Goal: Transaction & Acquisition: Book appointment/travel/reservation

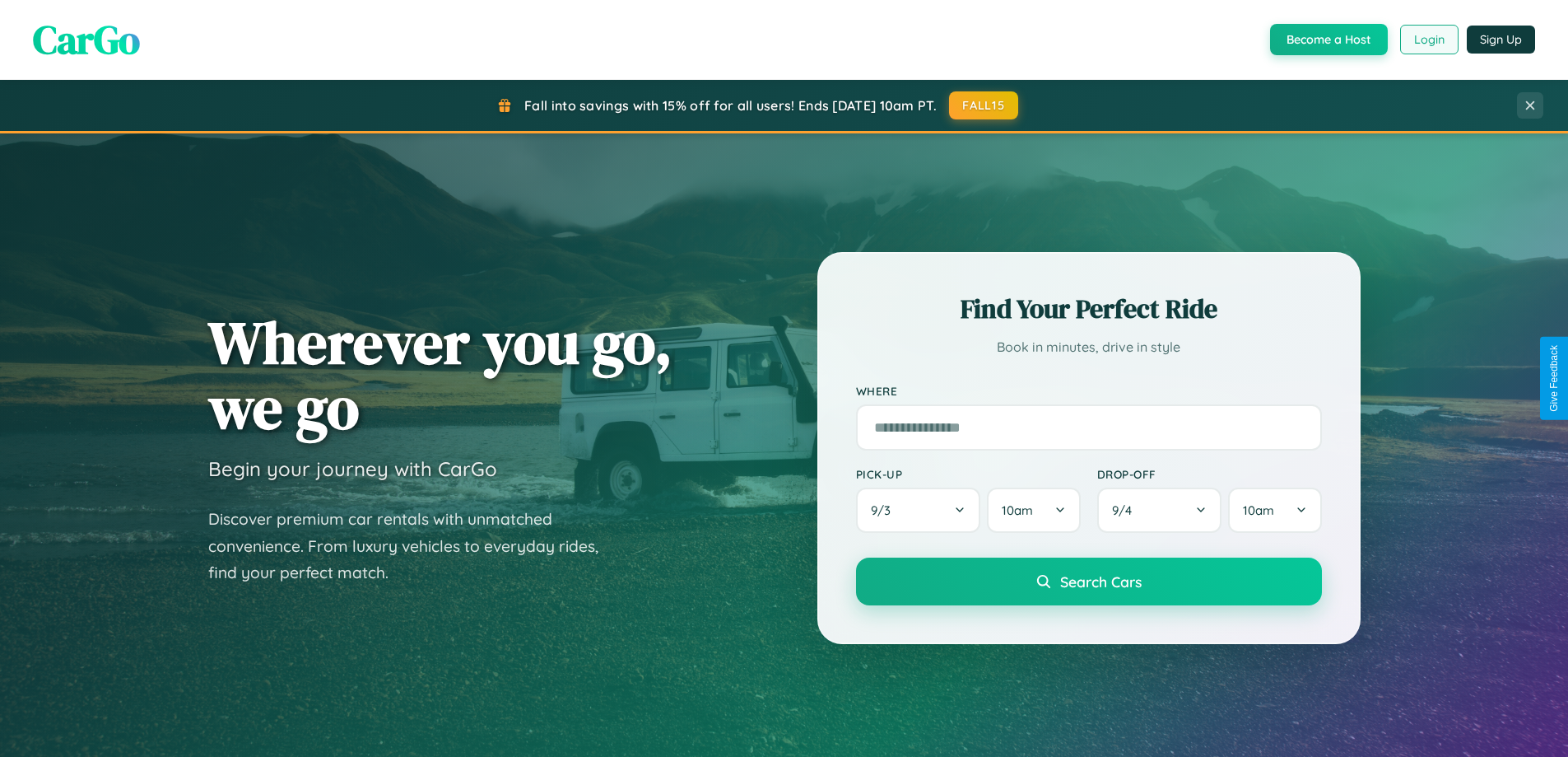
click at [1428, 39] on button "Login" at bounding box center [1429, 40] width 58 height 30
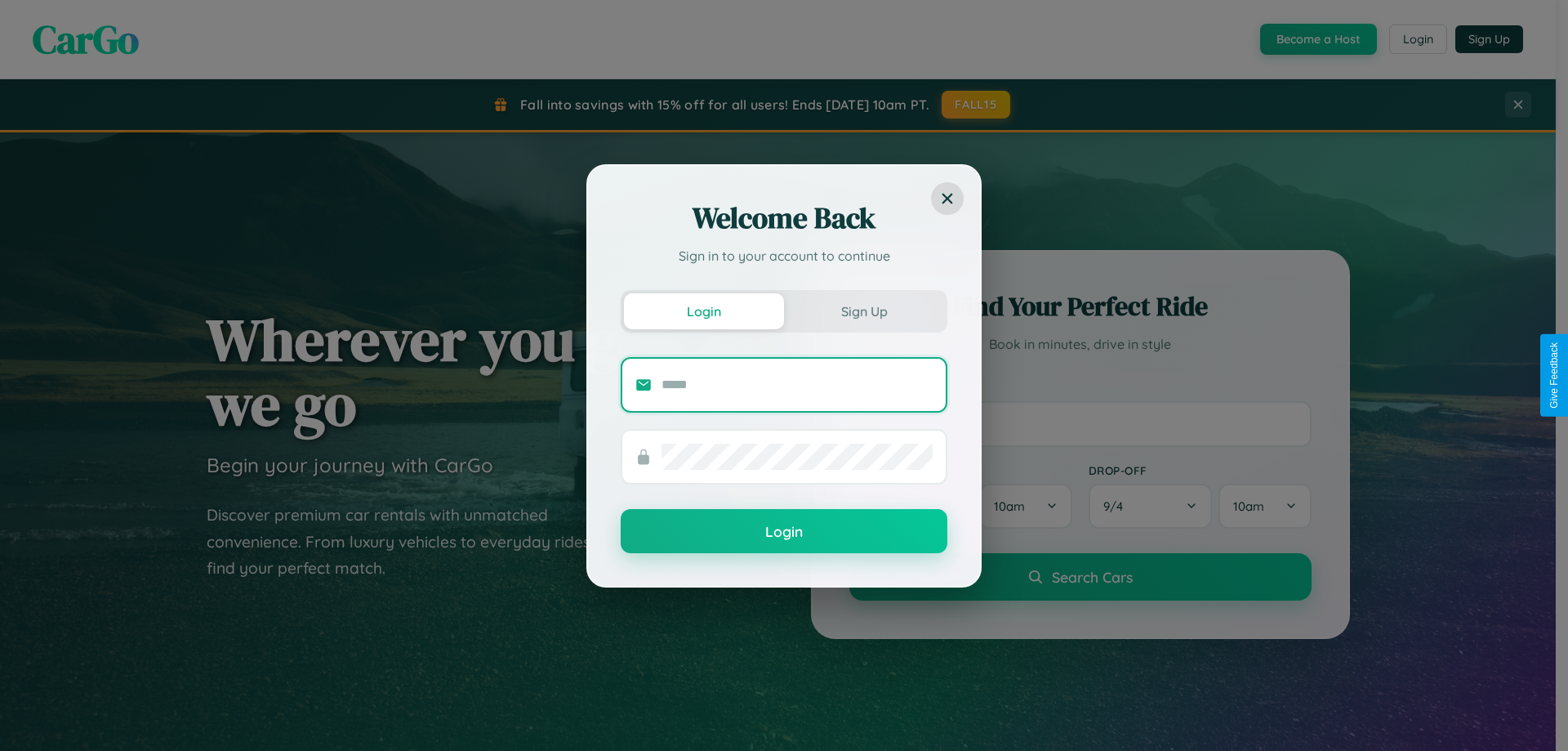
click at [797, 384] on input "text" at bounding box center [797, 385] width 271 height 26
type input "**********"
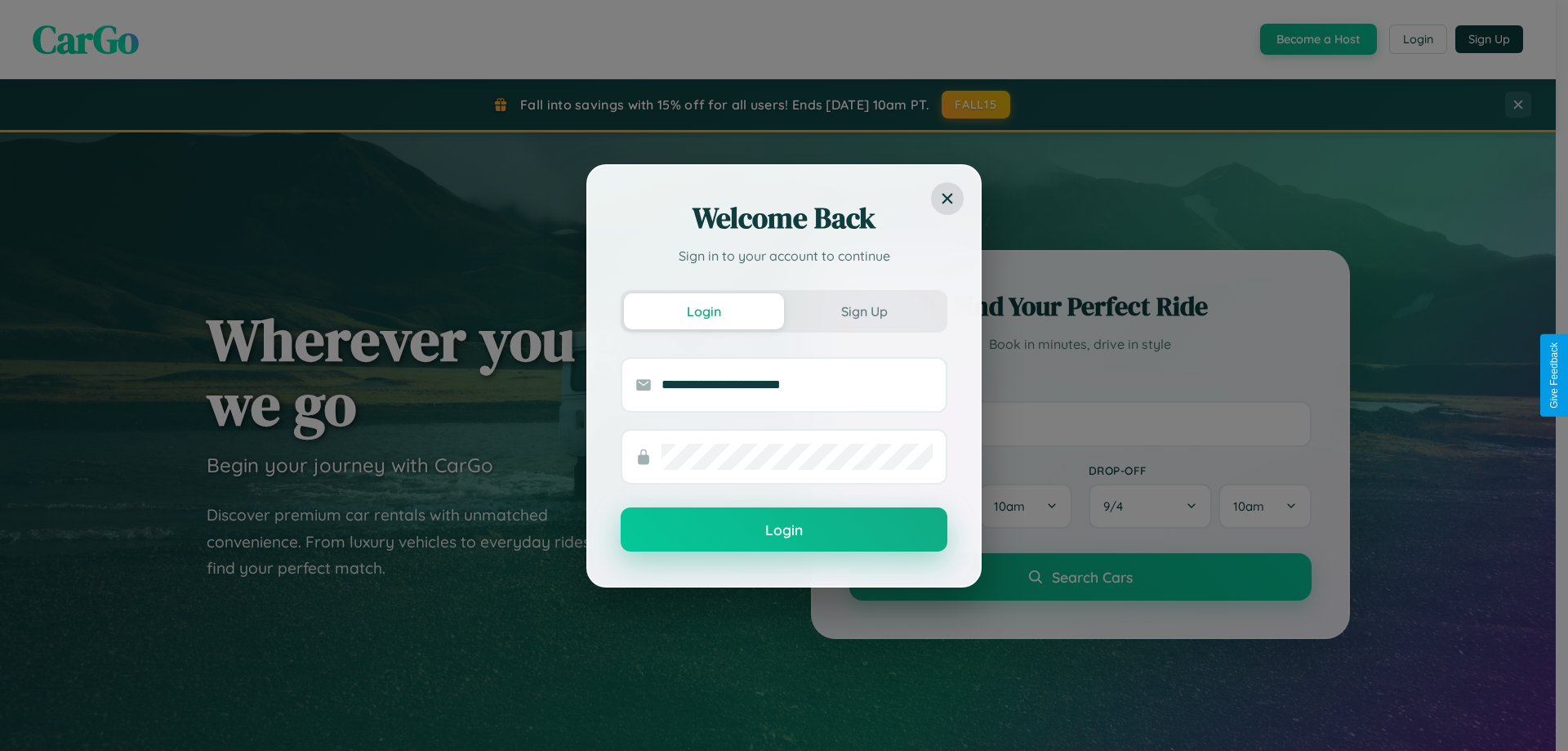
click at [784, 529] on button "Login" at bounding box center [784, 529] width 326 height 44
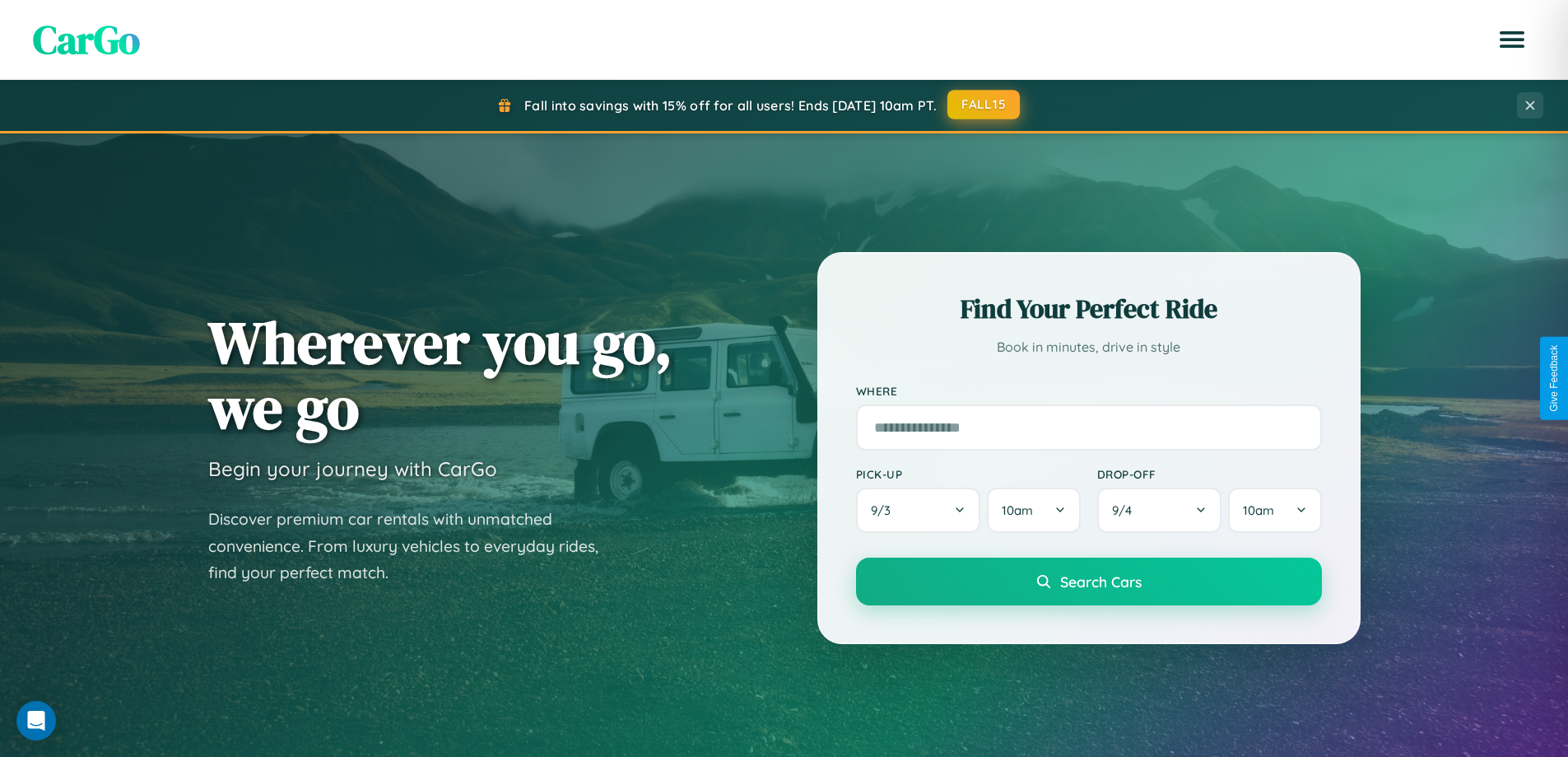
click at [985, 104] on button "FALL15" at bounding box center [983, 105] width 72 height 30
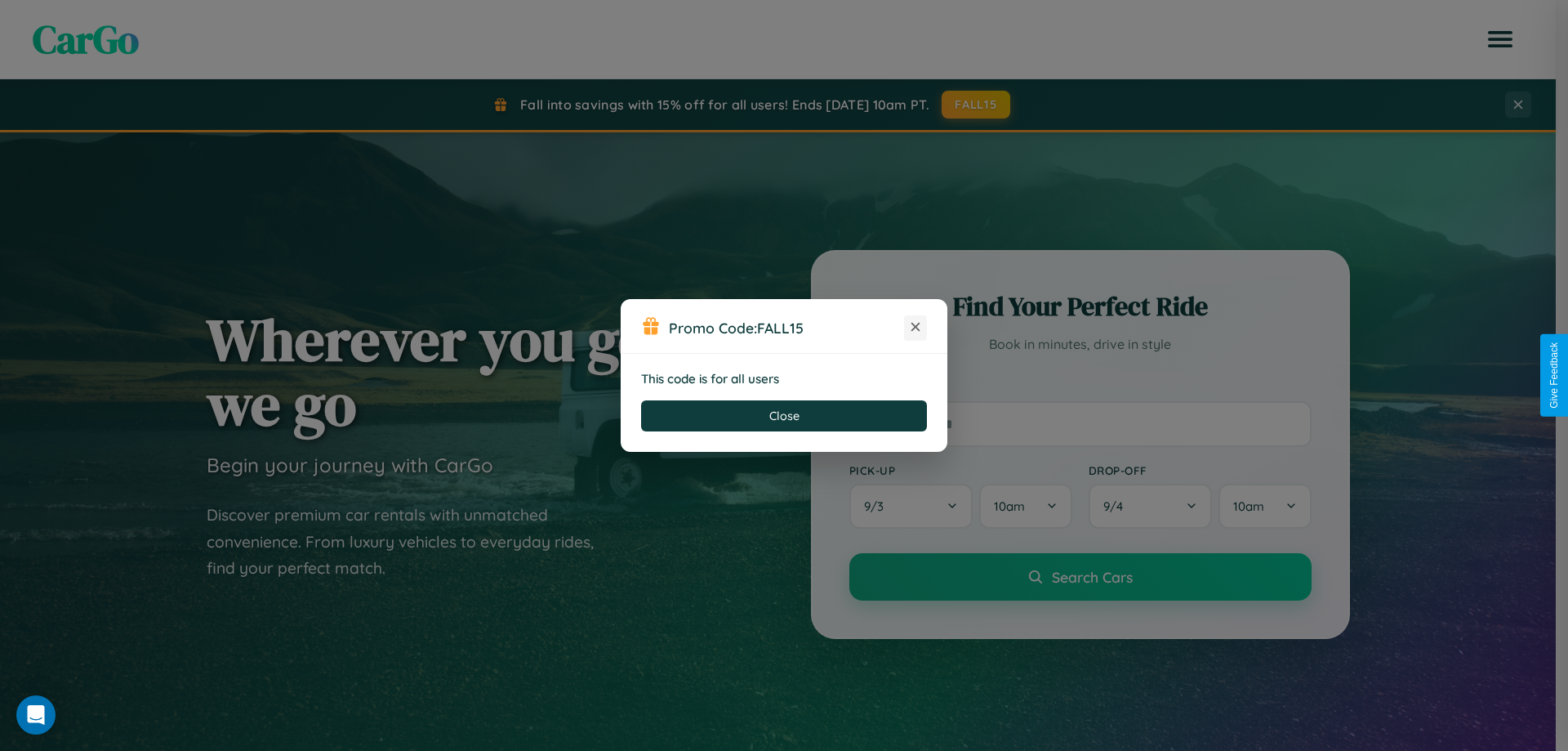
click at [915, 328] on icon at bounding box center [916, 327] width 17 height 17
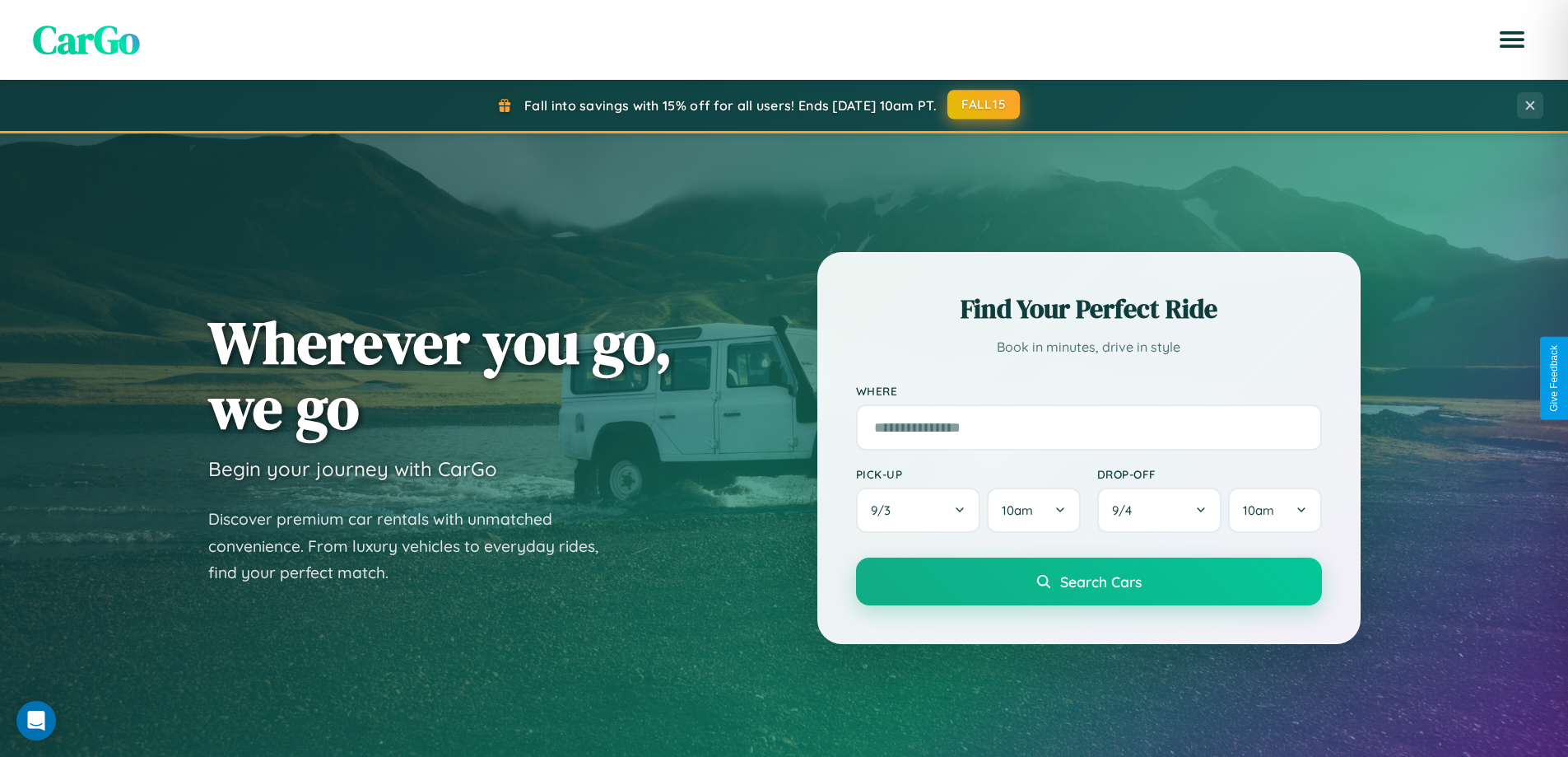
click at [985, 105] on button "FALL15" at bounding box center [983, 105] width 72 height 30
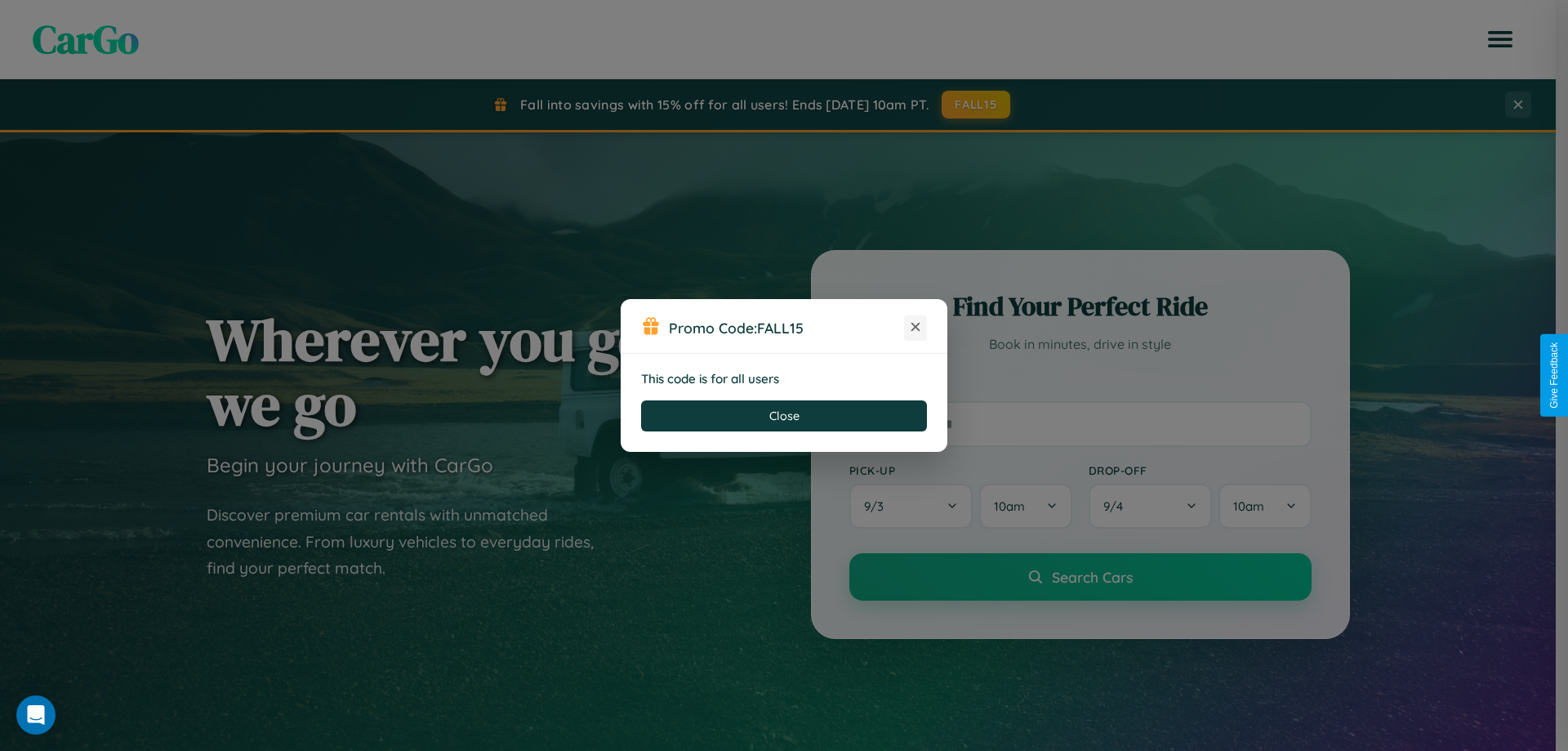
click at [915, 328] on icon at bounding box center [916, 327] width 17 height 17
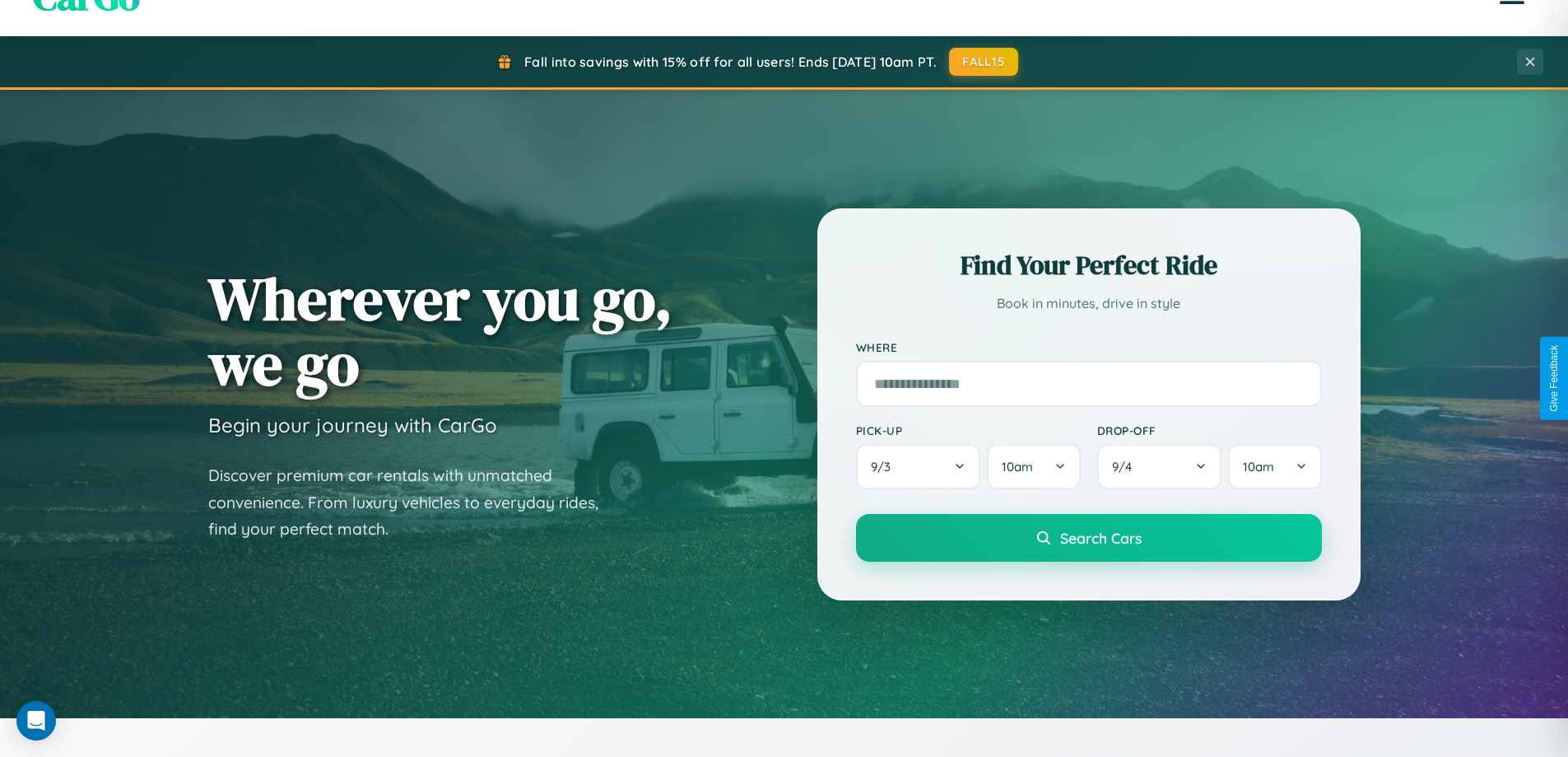
scroll to position [48, 0]
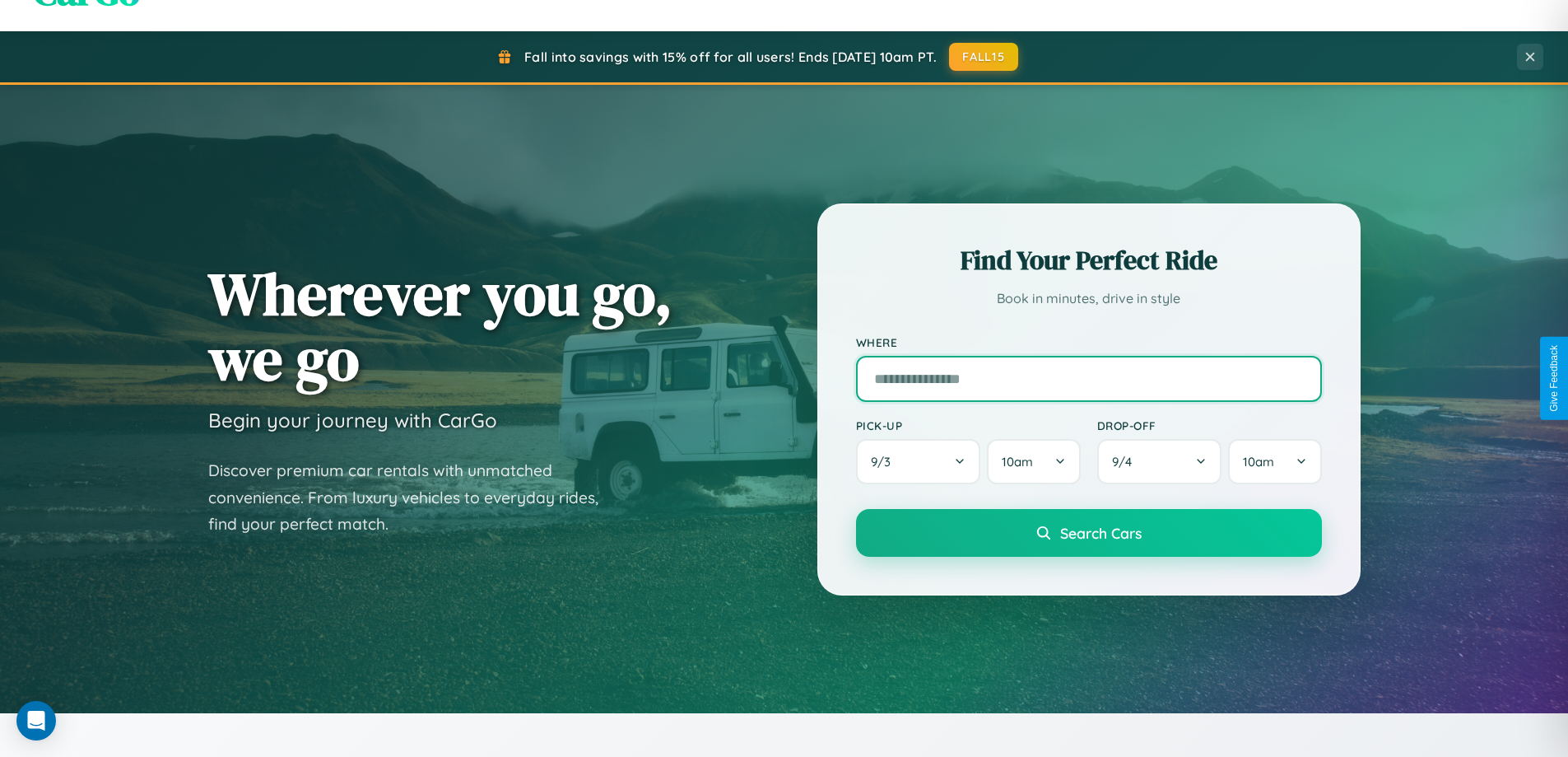
click at [1088, 378] on input "text" at bounding box center [1088, 378] width 466 height 46
type input "******"
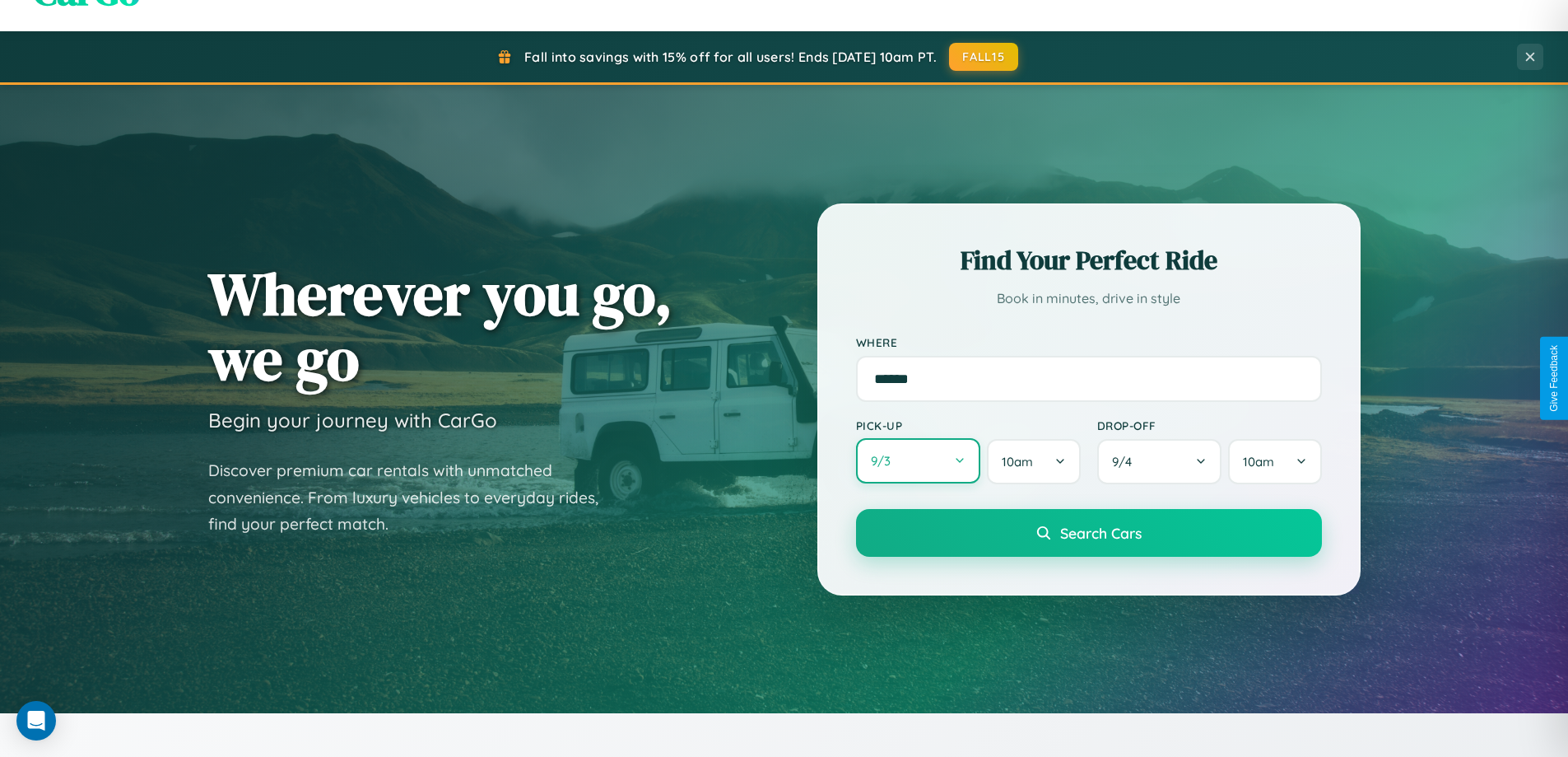
click at [918, 461] on button "9 / 3" at bounding box center [918, 461] width 125 height 45
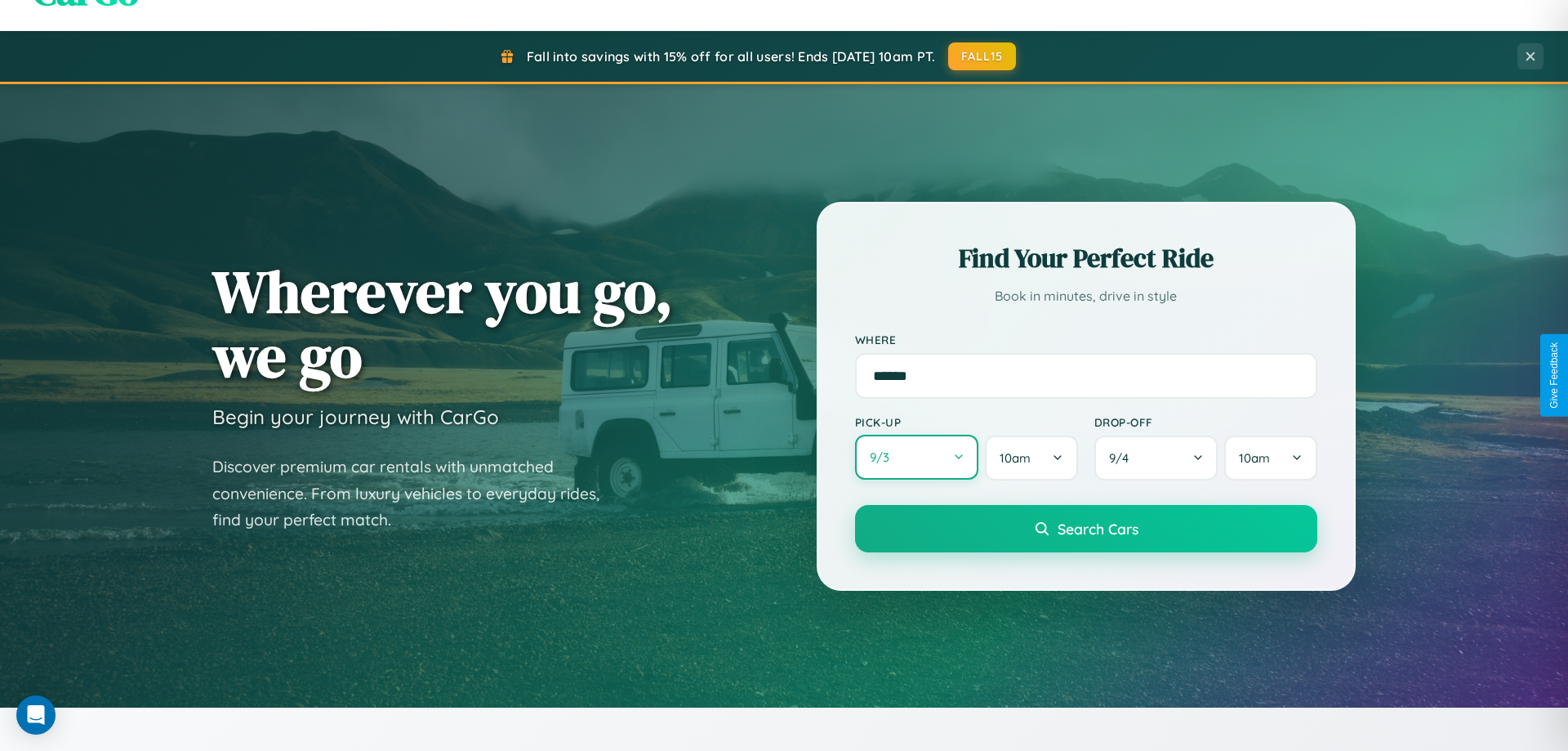
select select "*"
select select "****"
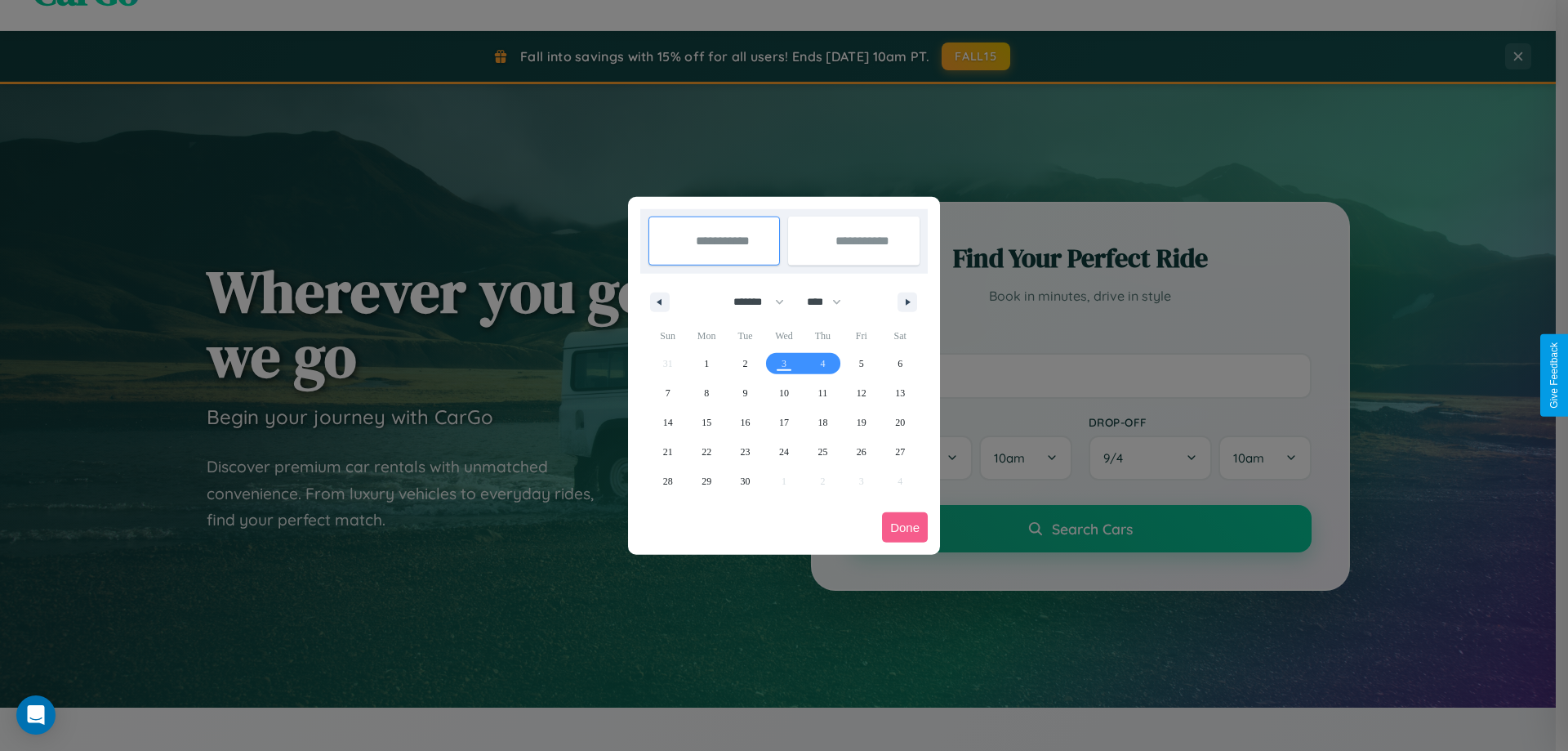
drag, startPoint x: 751, startPoint y: 302, endPoint x: 784, endPoint y: 328, distance: 42.0
click at [751, 302] on select "******* ******** ***** ***** *** **** **** ****** ********* ******* ******** **…" at bounding box center [755, 302] width 69 height 27
select select "*"
click at [832, 302] on select "**** **** **** **** **** **** **** **** **** **** **** **** **** **** **** ****…" at bounding box center [822, 302] width 49 height 27
select select "****"
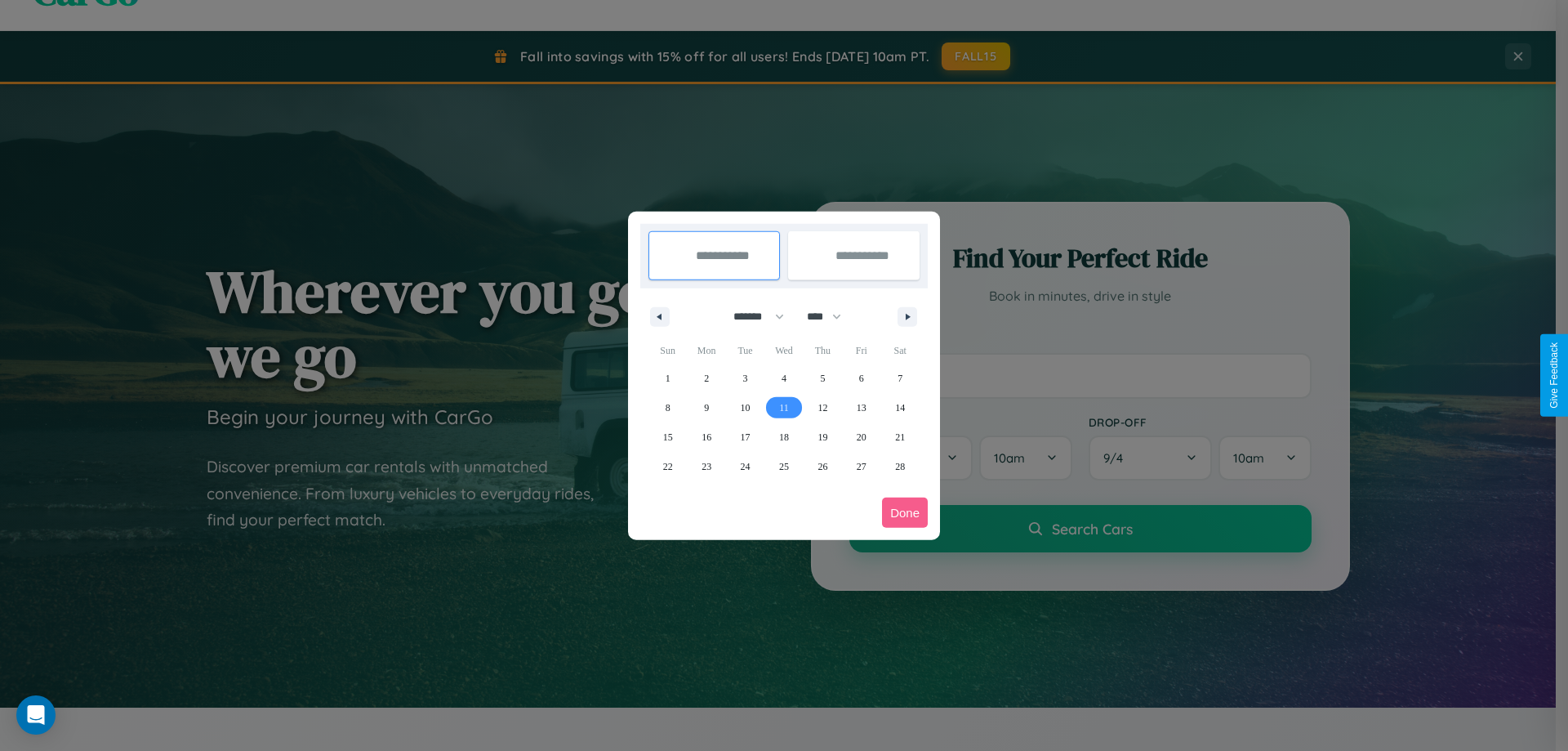
click at [783, 407] on span "11" at bounding box center [784, 408] width 10 height 30
type input "**********"
click at [822, 407] on span "12" at bounding box center [822, 408] width 10 height 30
type input "**********"
click at [905, 512] on button "Done" at bounding box center [904, 513] width 45 height 31
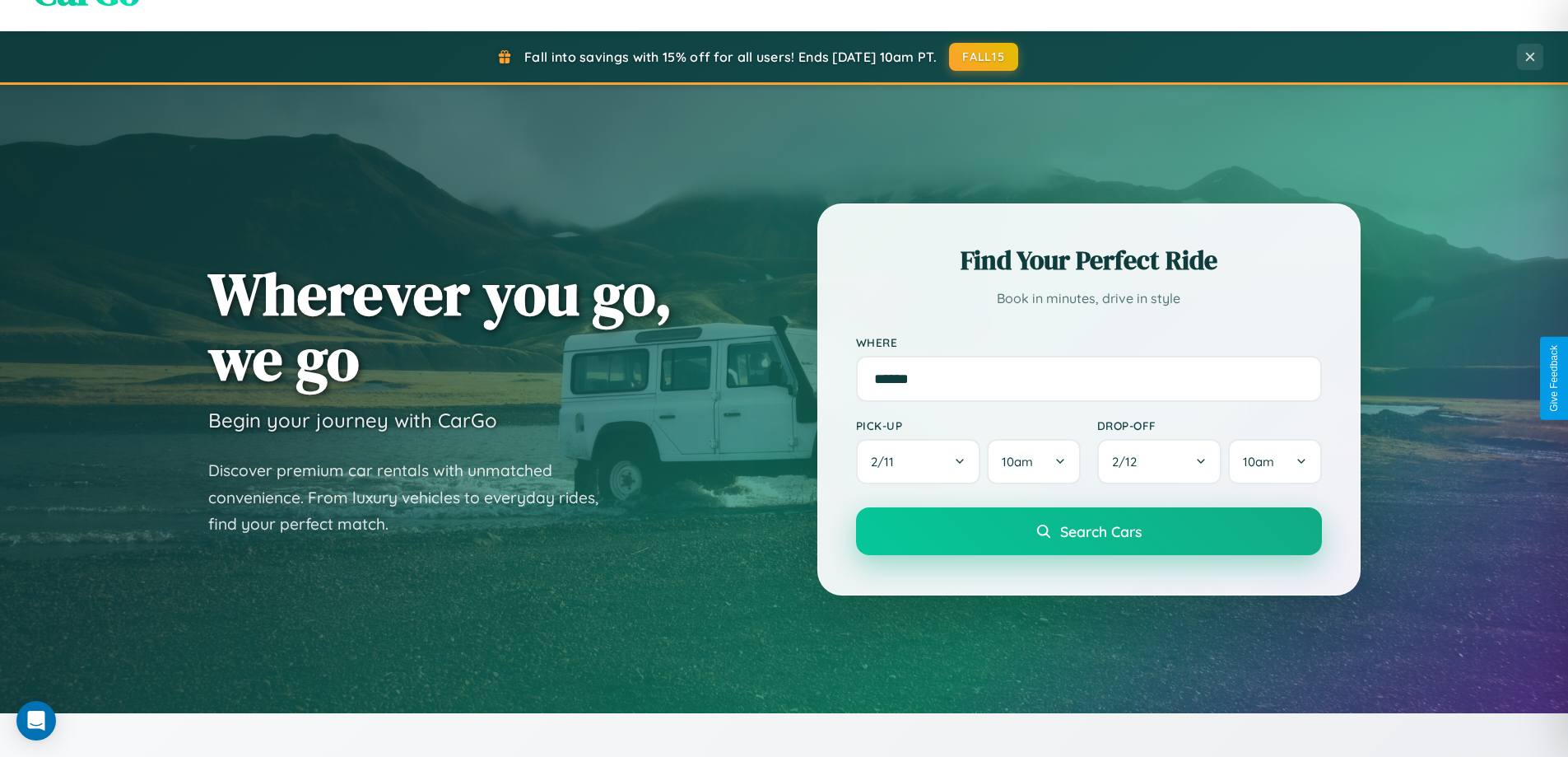
click at [1088, 531] on span "Search Cars" at bounding box center [1101, 531] width 82 height 18
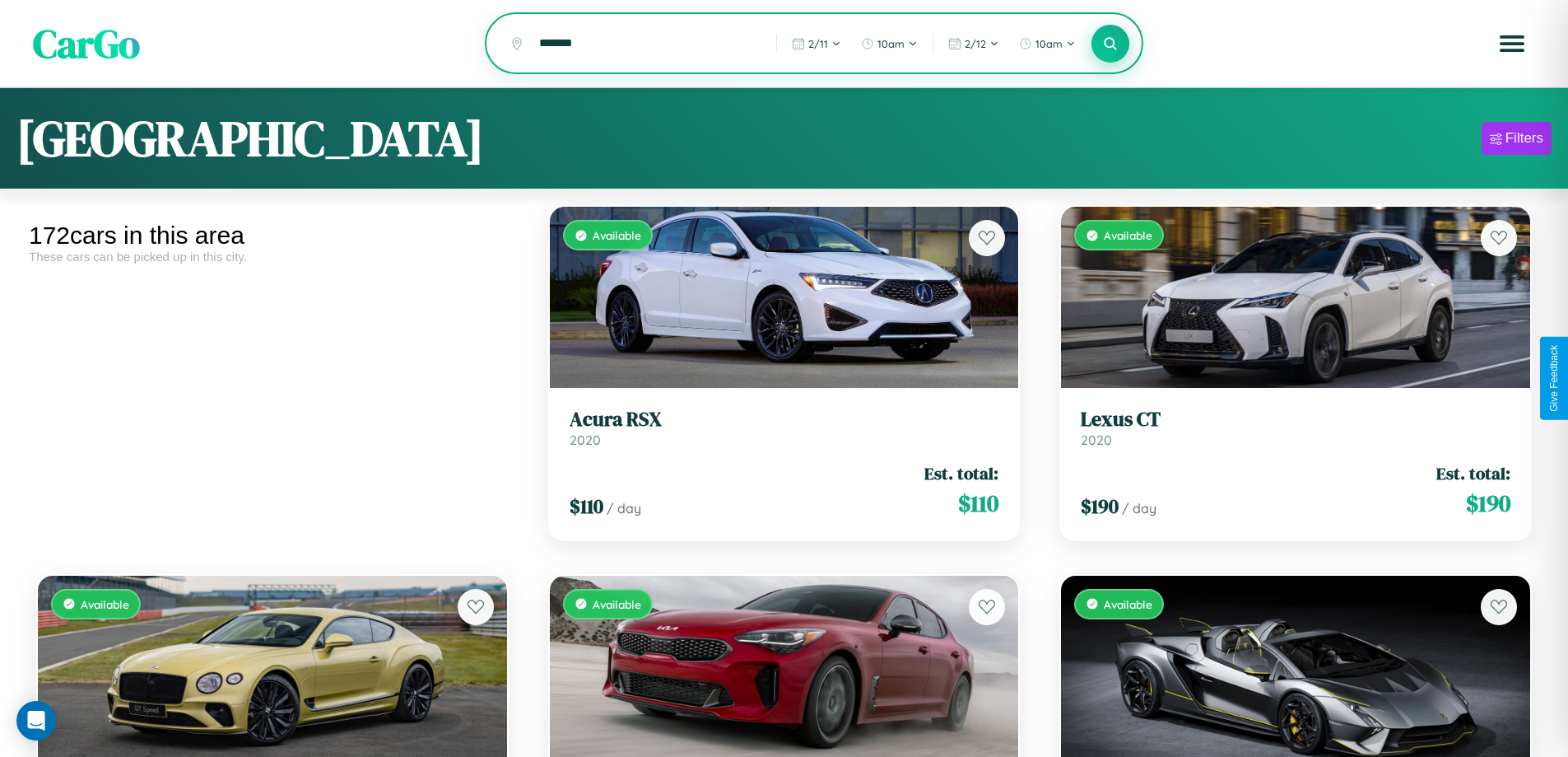
click at [1111, 44] on icon at bounding box center [1111, 43] width 16 height 16
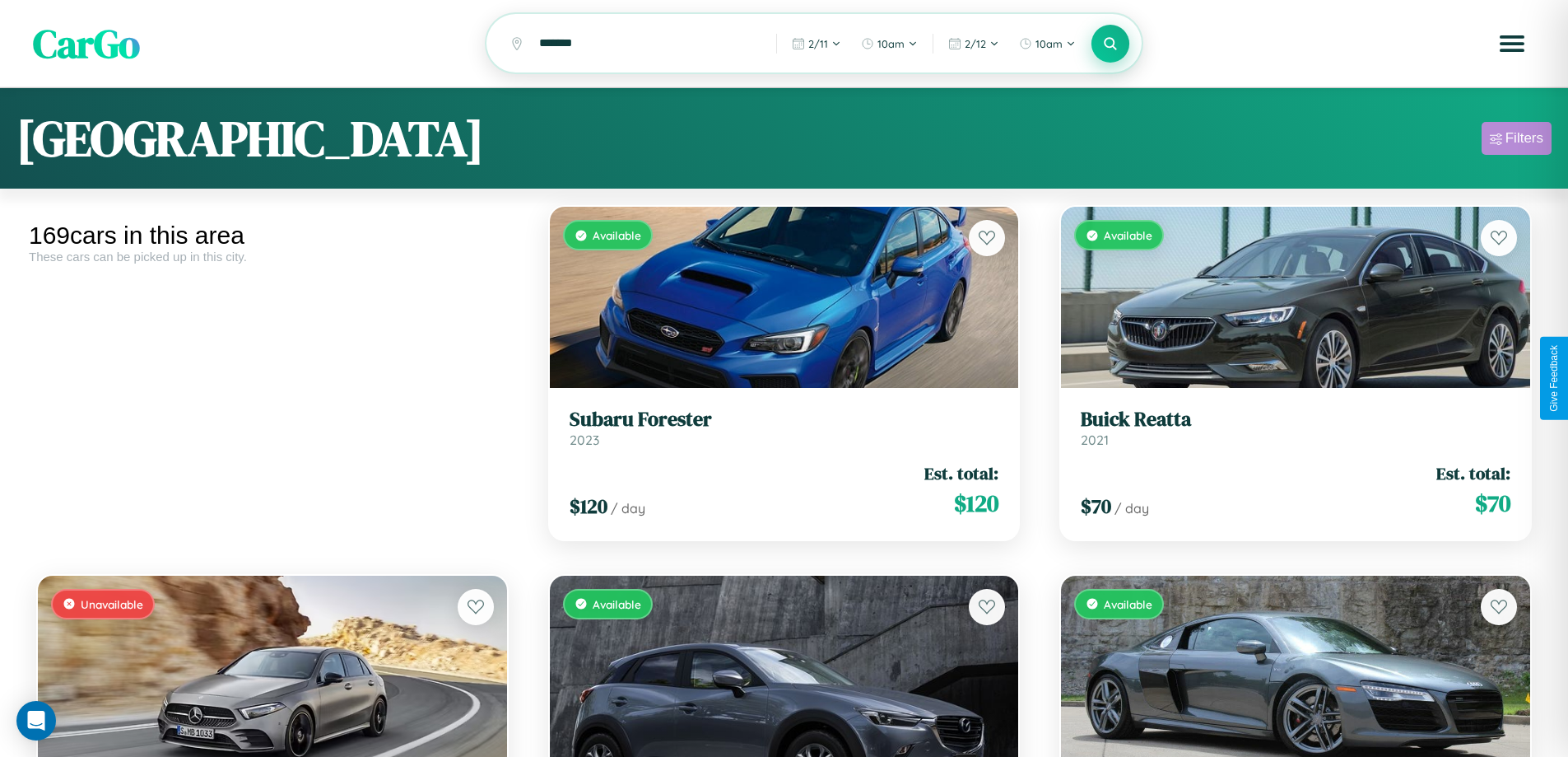
click at [1516, 141] on div "Filters" at bounding box center [1524, 138] width 37 height 17
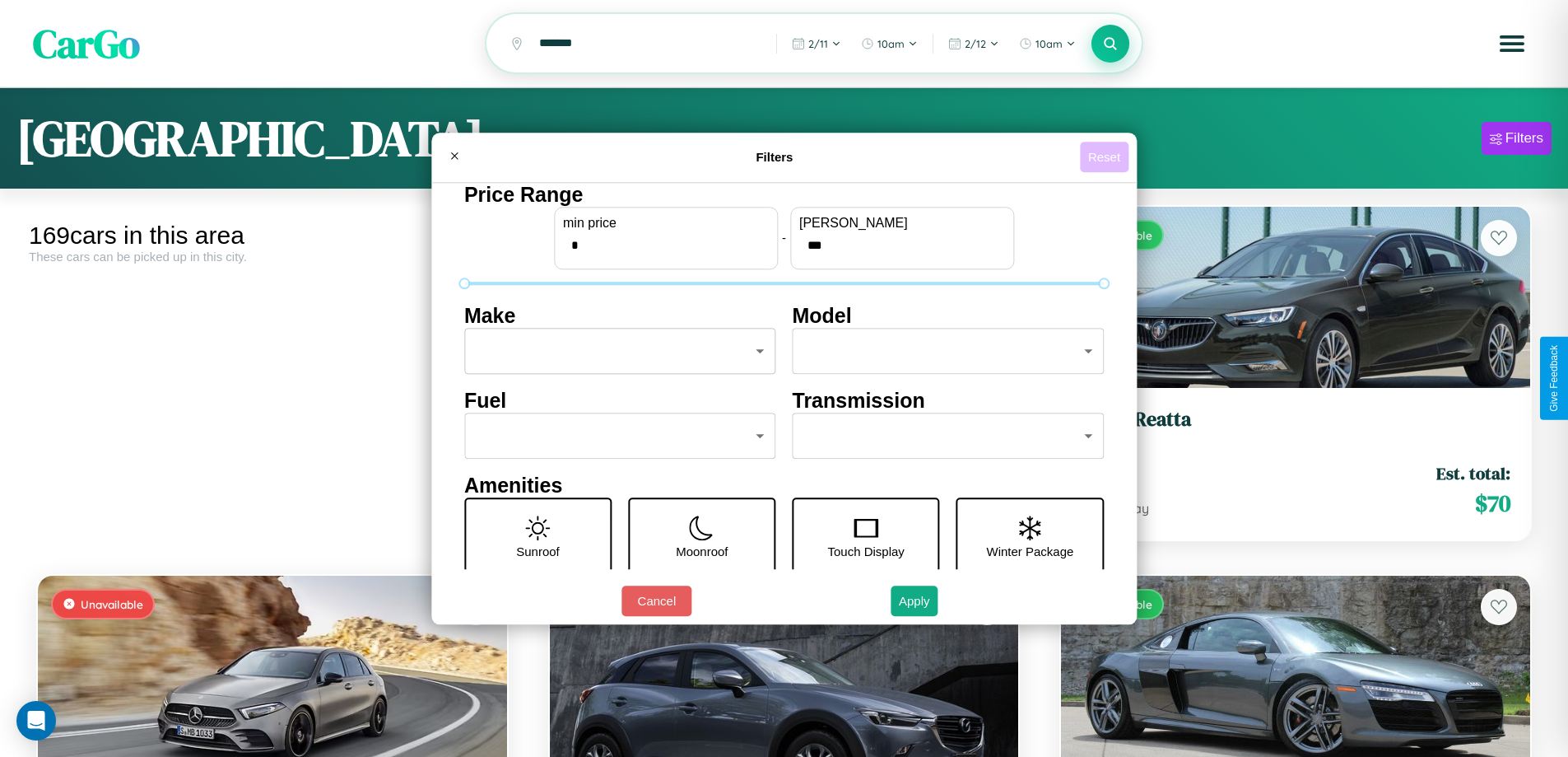
click at [1106, 157] on button "Reset" at bounding box center [1104, 157] width 48 height 31
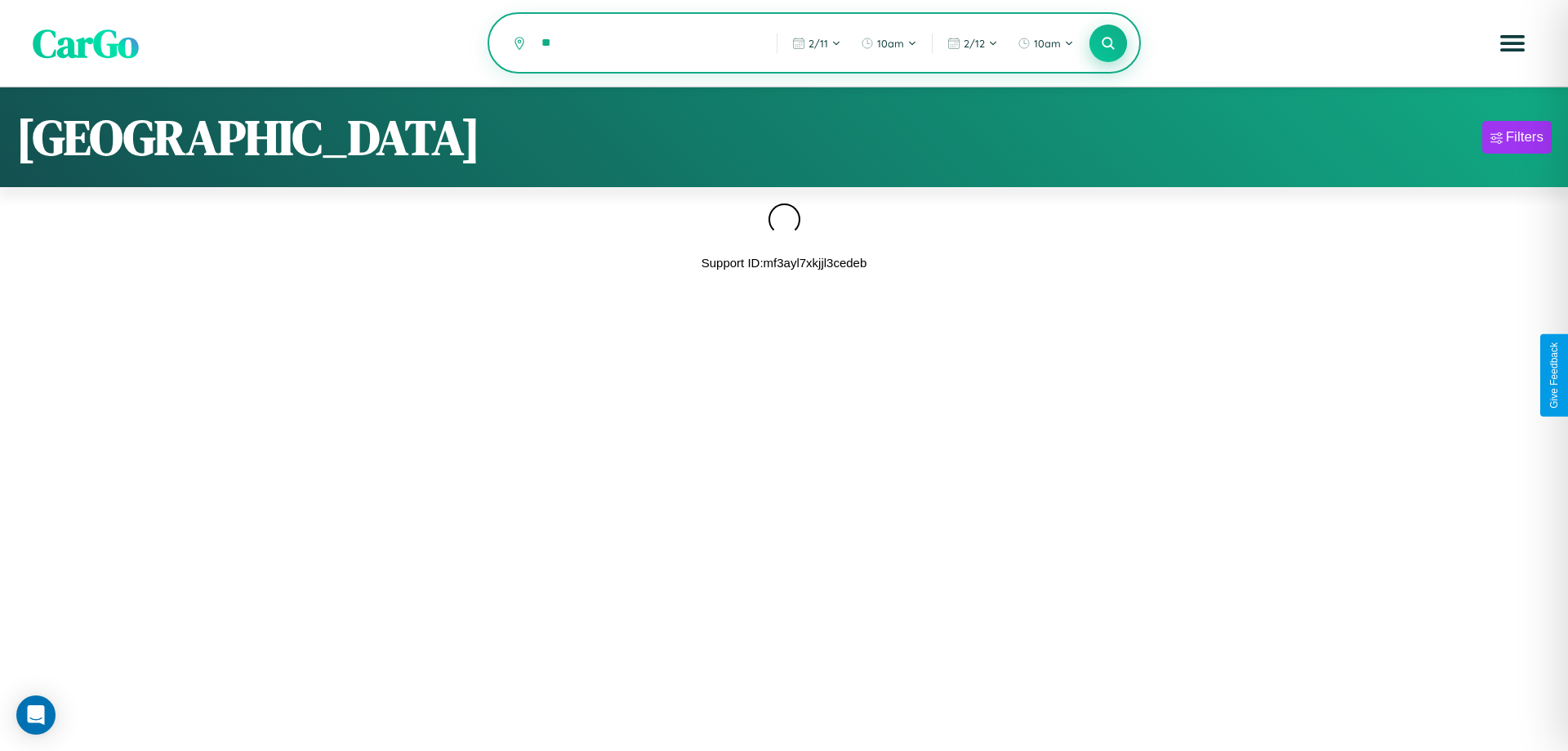
type input "*"
type input "**********"
click at [1108, 44] on icon at bounding box center [1108, 42] width 16 height 16
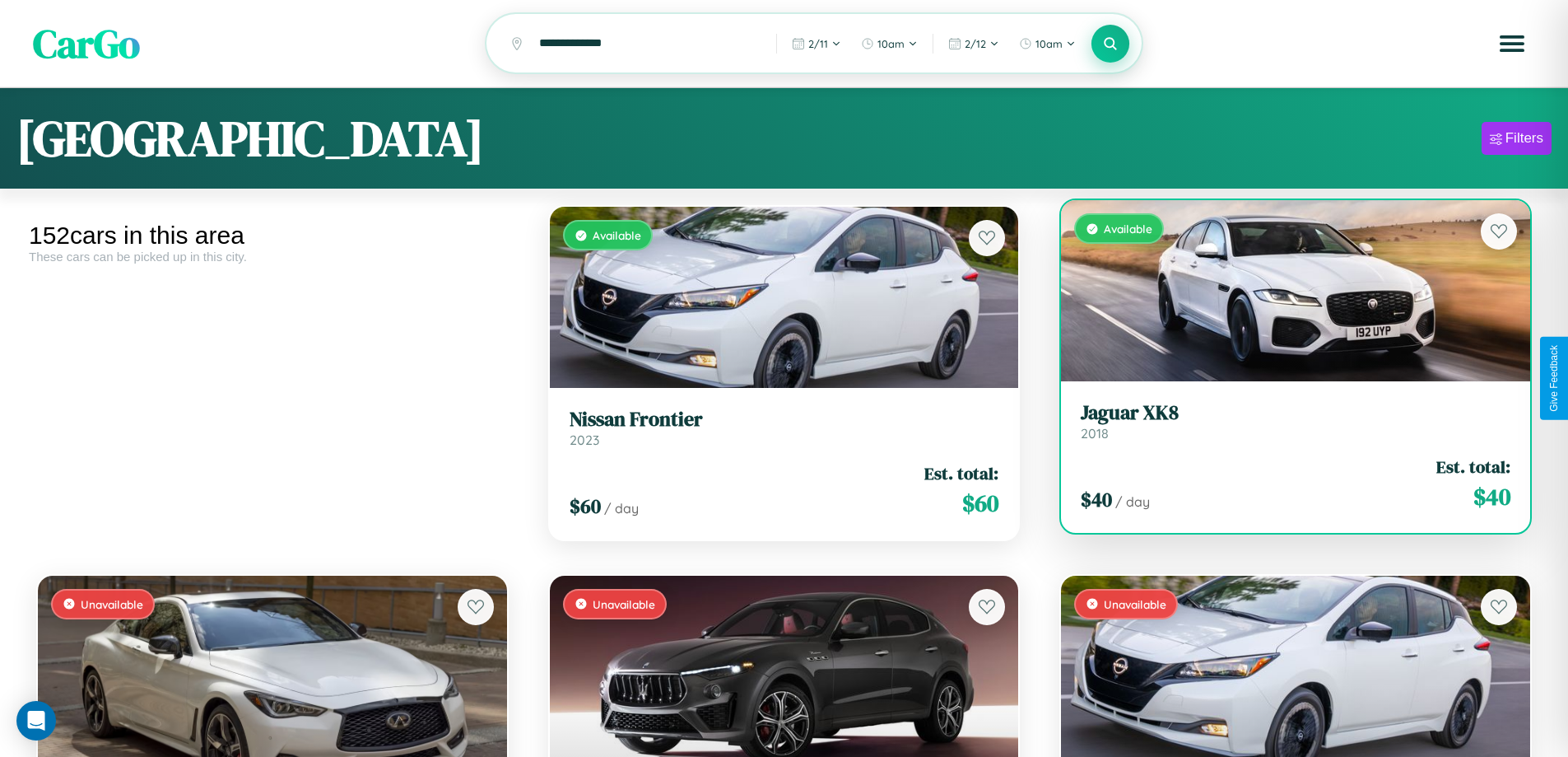
click at [1285, 489] on div "$ 40 / day Est. total: $ 40" at bounding box center [1296, 484] width 430 height 58
click at [1285, 486] on div "$ 40 / day Est. total: $ 40" at bounding box center [1296, 484] width 430 height 58
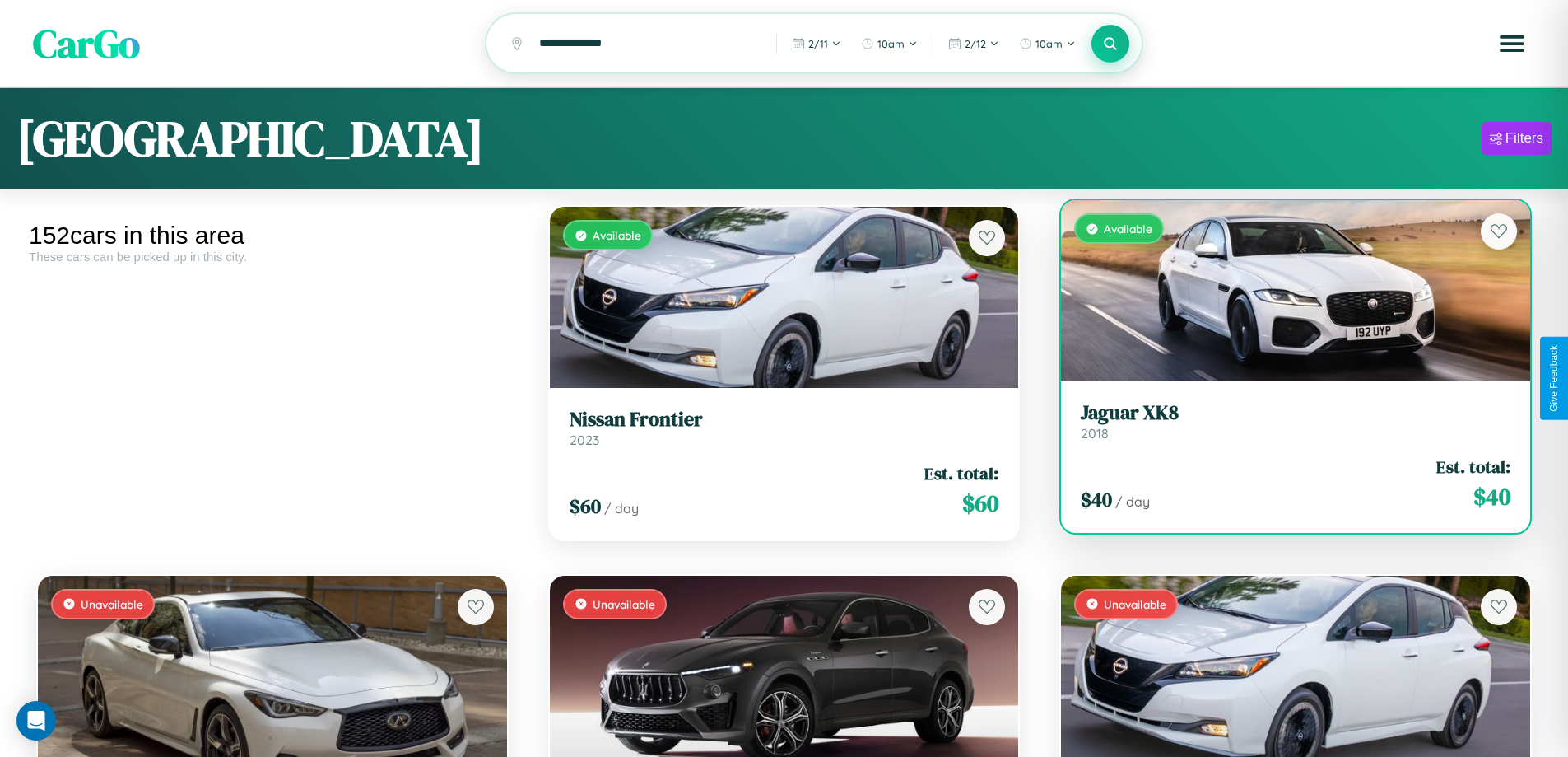
click at [1285, 486] on div "$ 40 / day Est. total: $ 40" at bounding box center [1296, 484] width 430 height 58
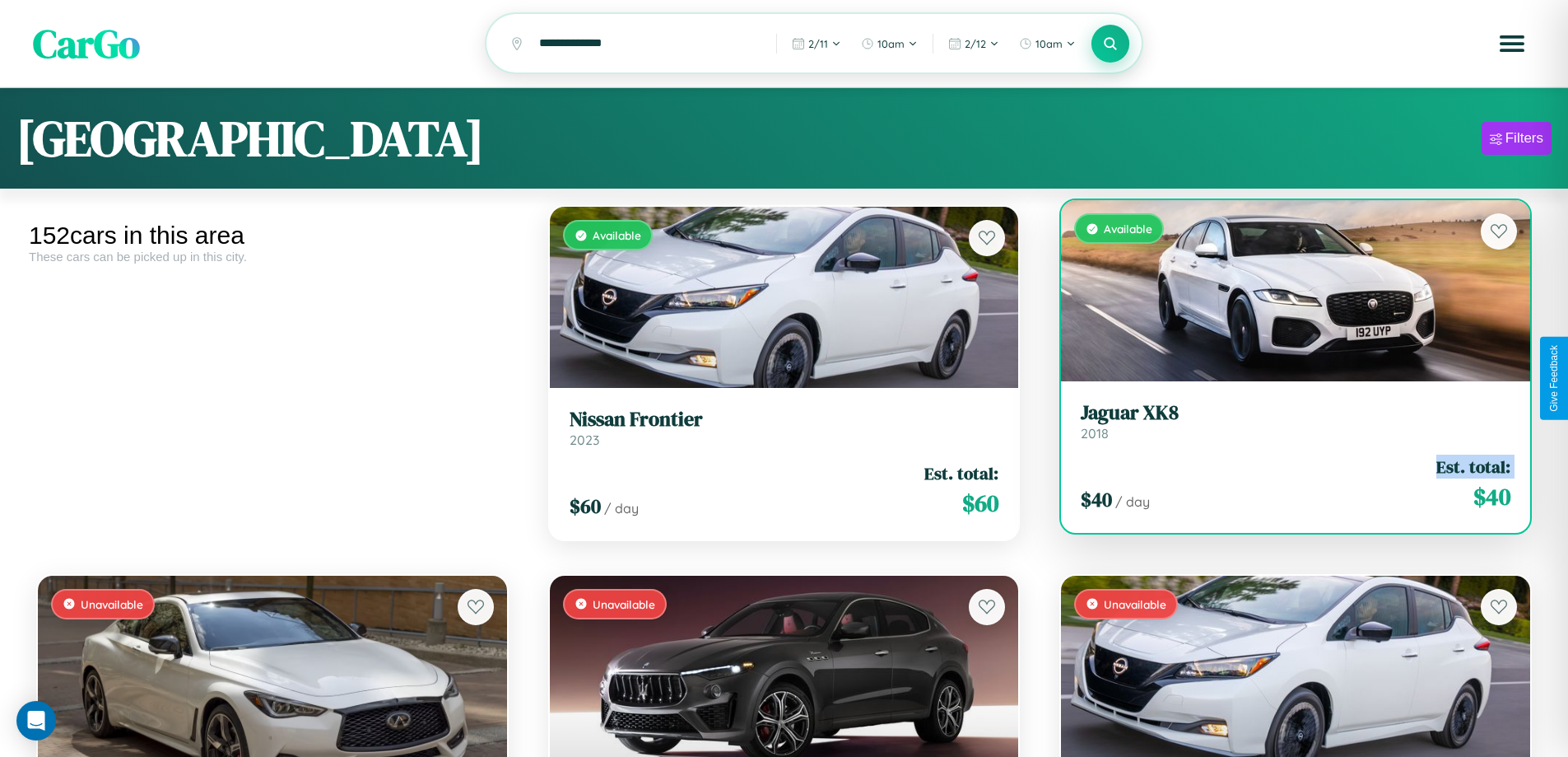
click at [1285, 486] on div "$ 40 / day Est. total: $ 40" at bounding box center [1296, 484] width 430 height 58
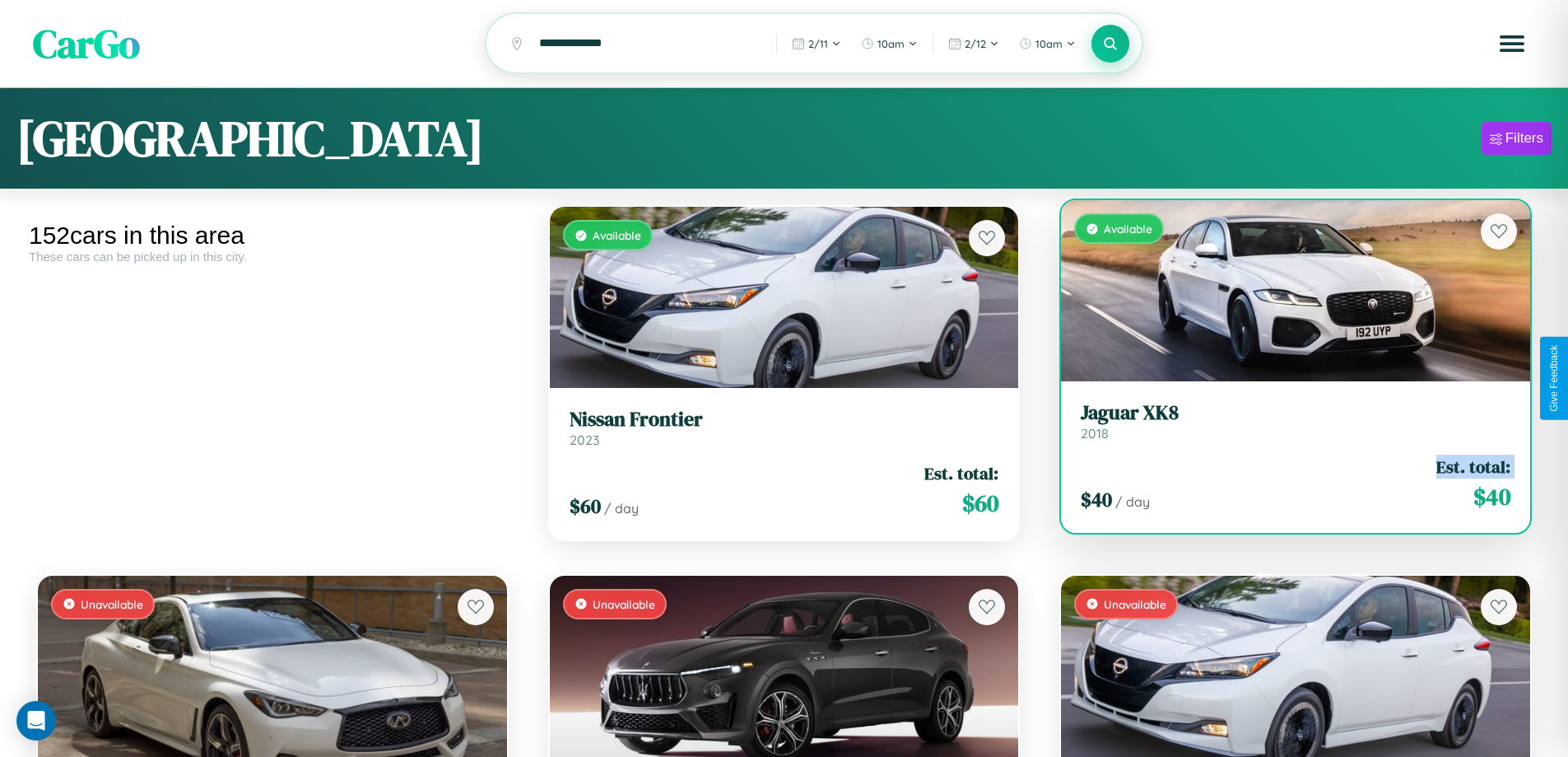
click at [1285, 486] on div "$ 40 / day Est. total: $ 40" at bounding box center [1296, 484] width 430 height 58
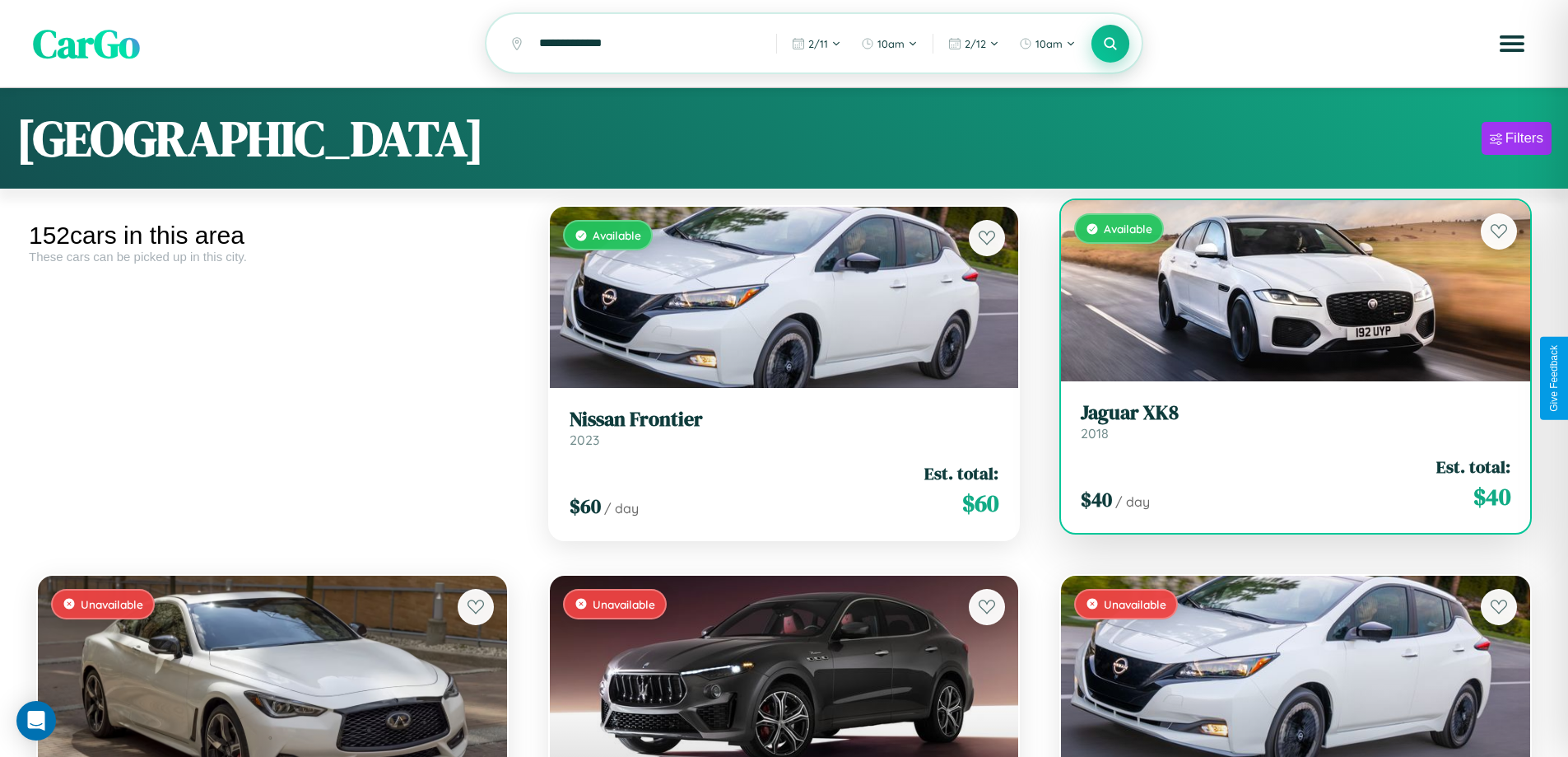
click at [1285, 486] on div "$ 40 / day Est. total: $ 40" at bounding box center [1296, 484] width 430 height 58
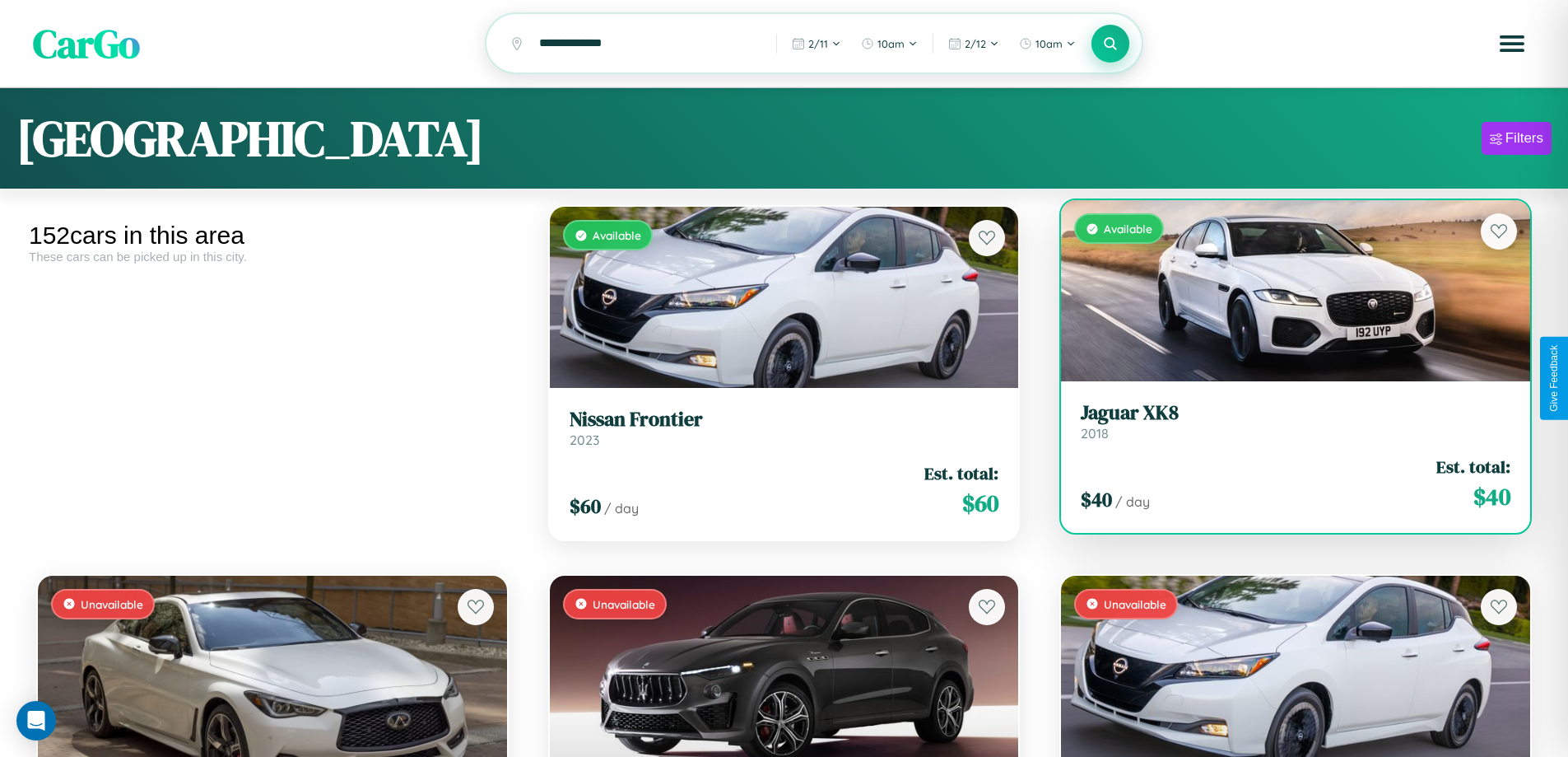
click at [1285, 424] on h3 "Jaguar XK8" at bounding box center [1296, 413] width 430 height 24
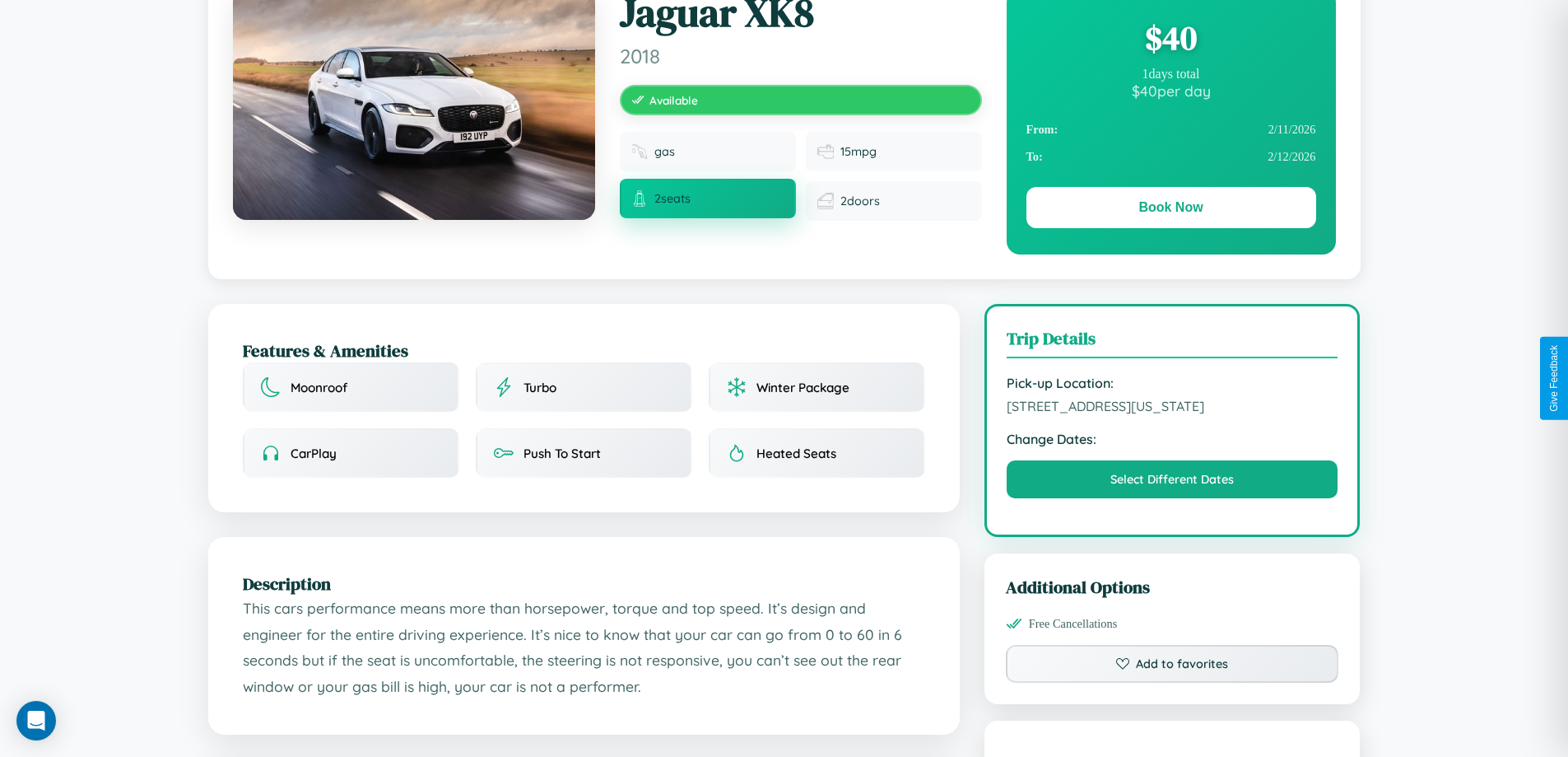
scroll to position [558, 0]
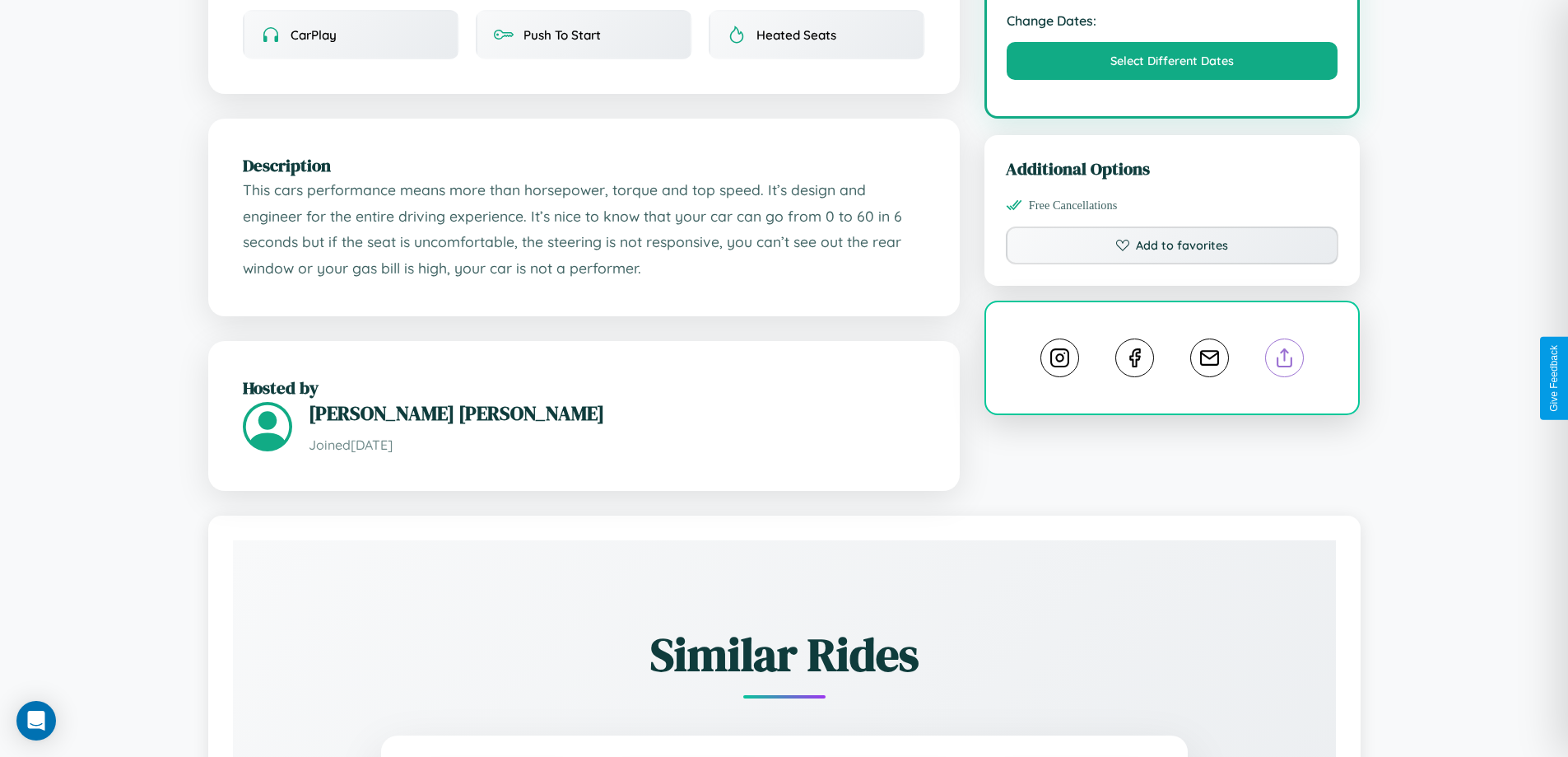
click at [1285, 361] on line at bounding box center [1285, 355] width 0 height 12
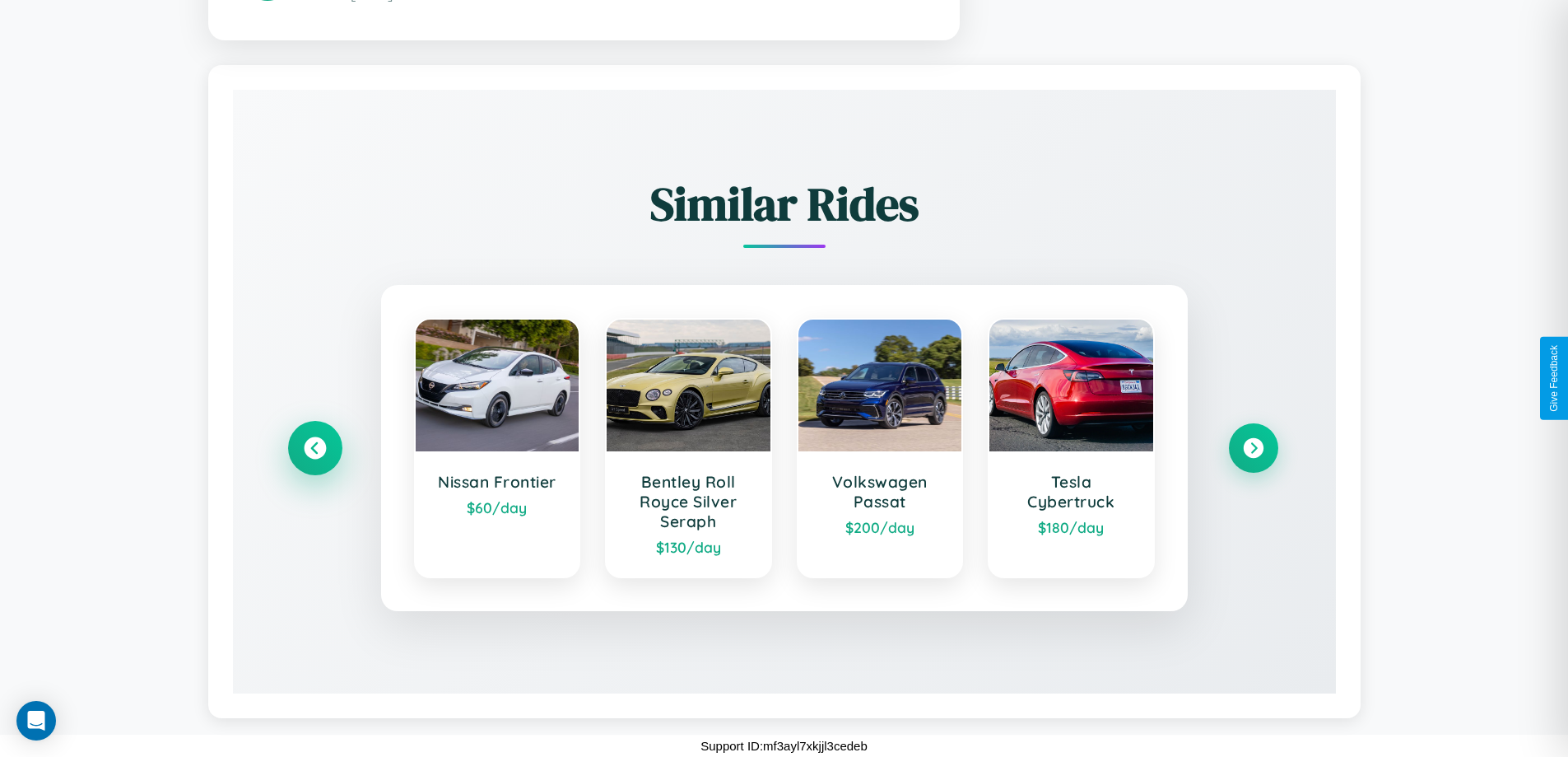
click at [314, 448] on icon at bounding box center [315, 449] width 22 height 23
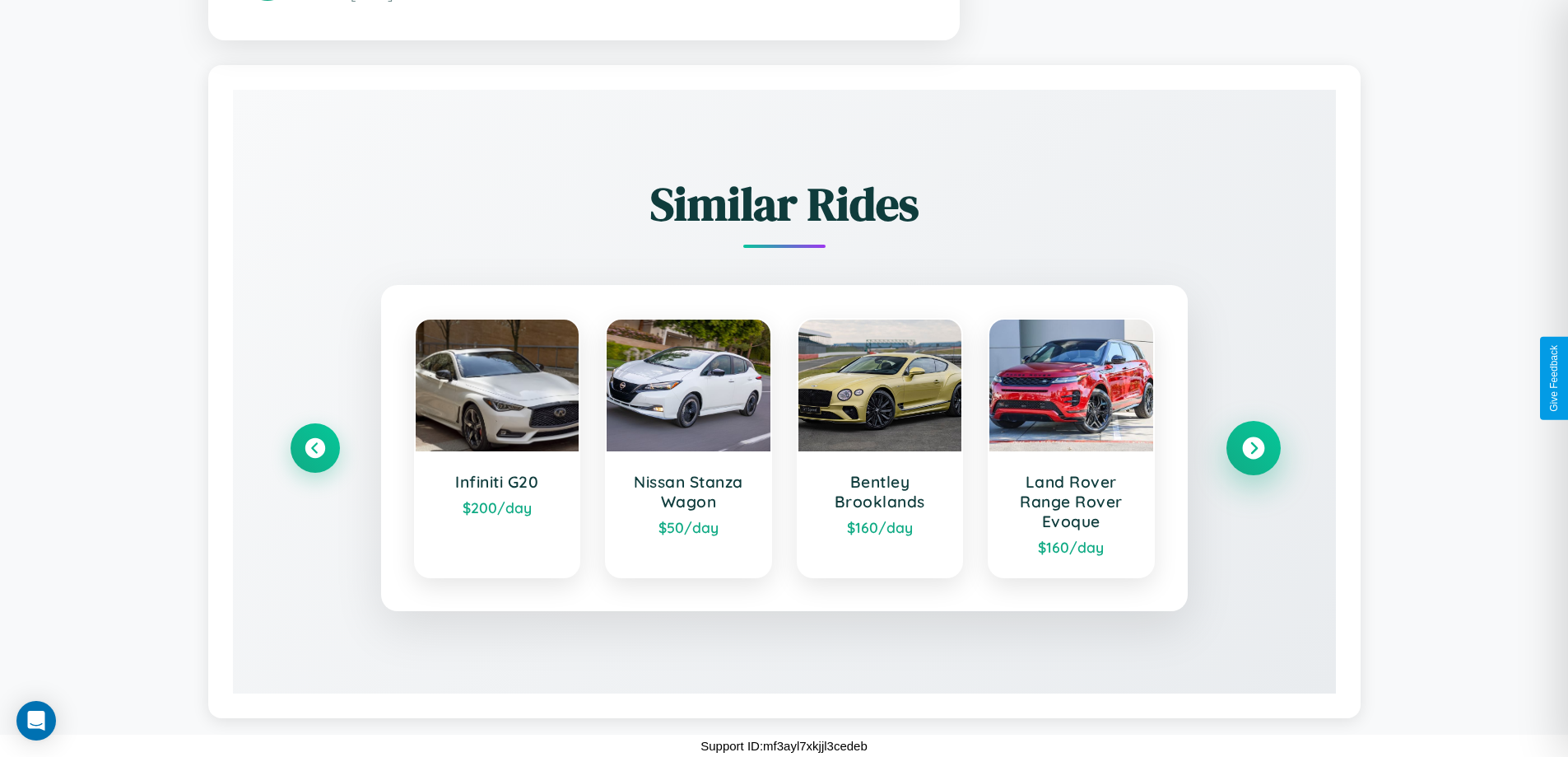
click at [1253, 448] on icon at bounding box center [1253, 449] width 22 height 23
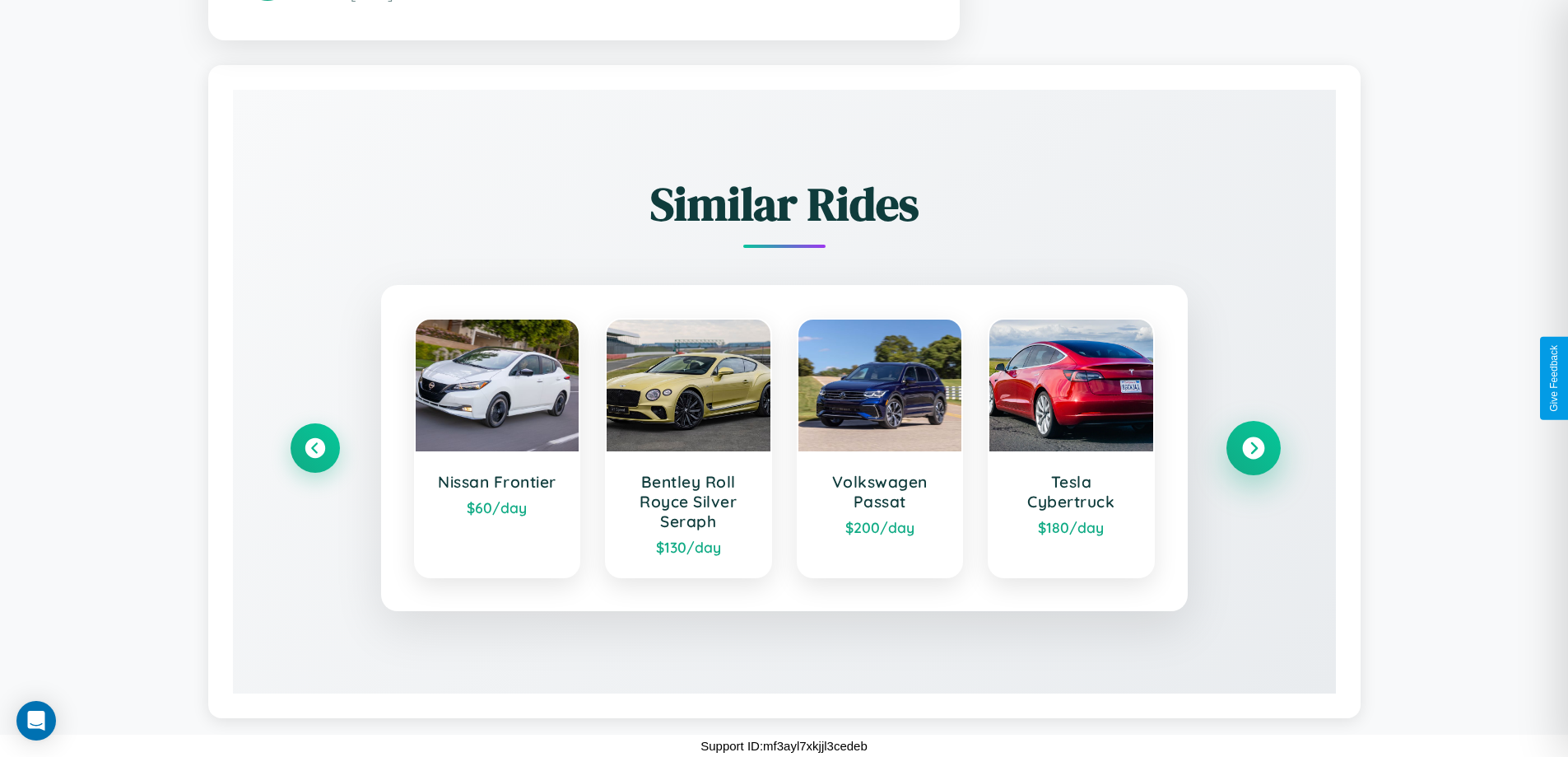
click at [1253, 448] on icon at bounding box center [1253, 449] width 22 height 23
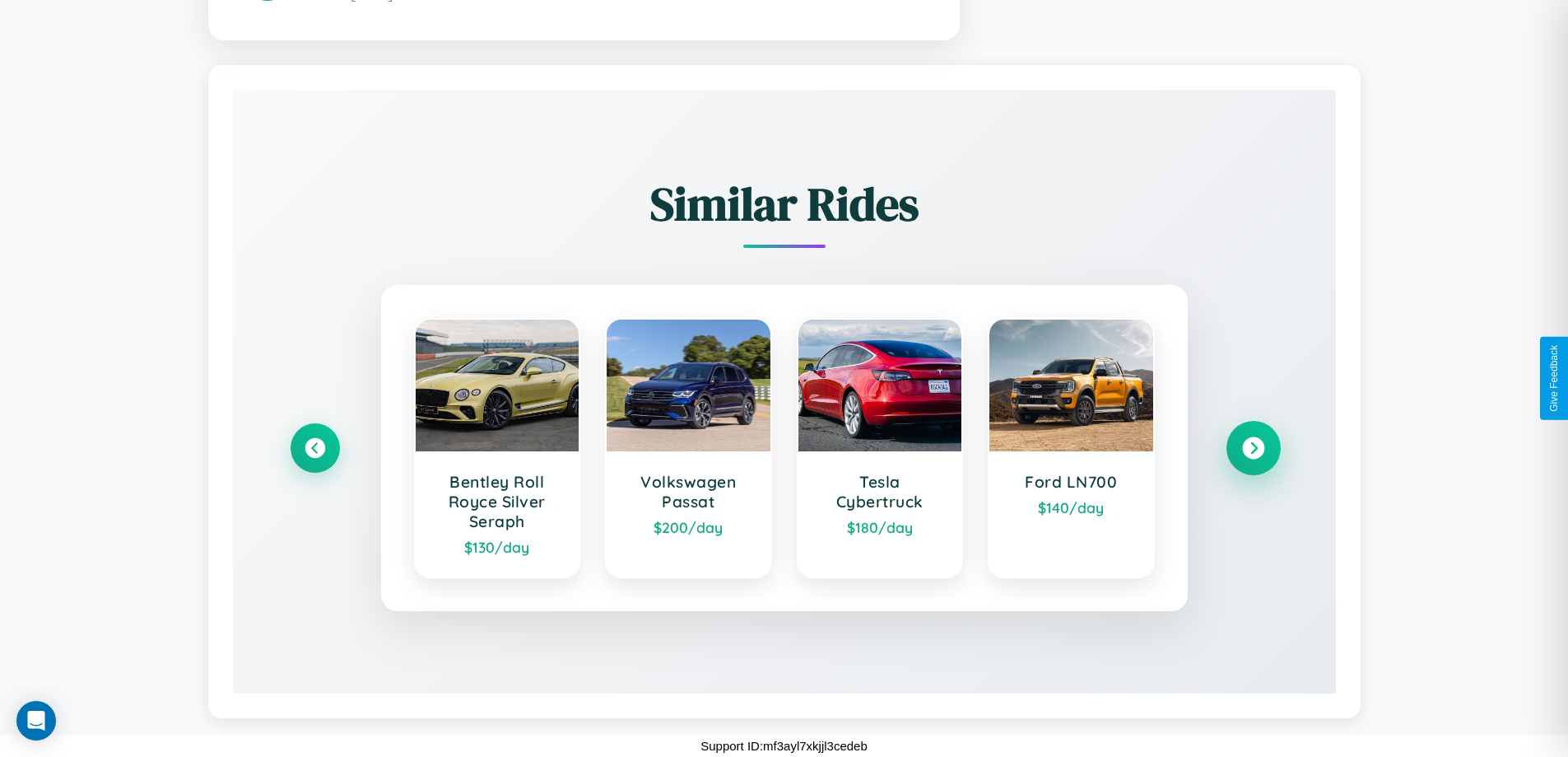
click at [1253, 448] on icon at bounding box center [1253, 449] width 22 height 23
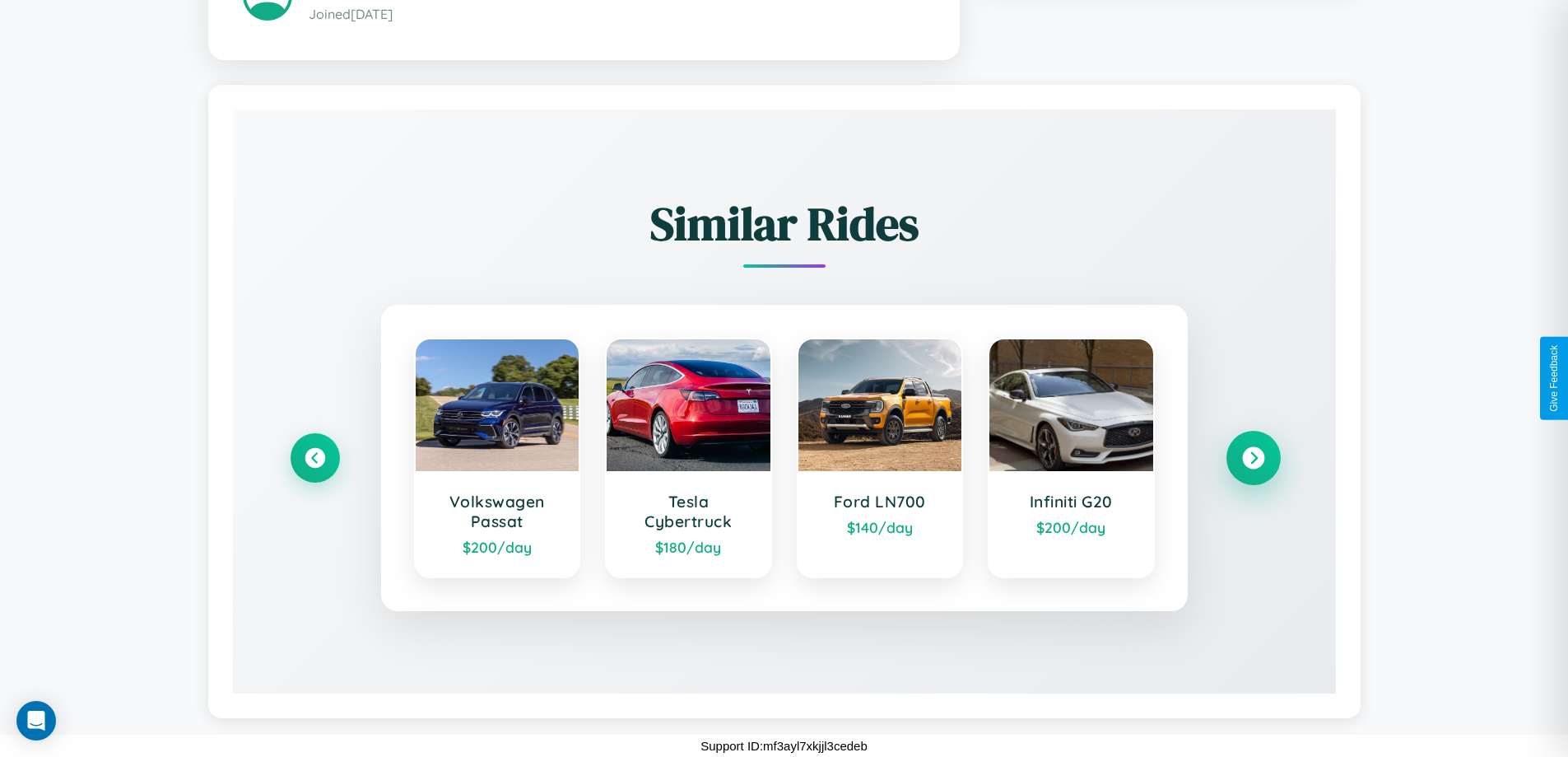
click at [1253, 458] on icon at bounding box center [1253, 458] width 22 height 23
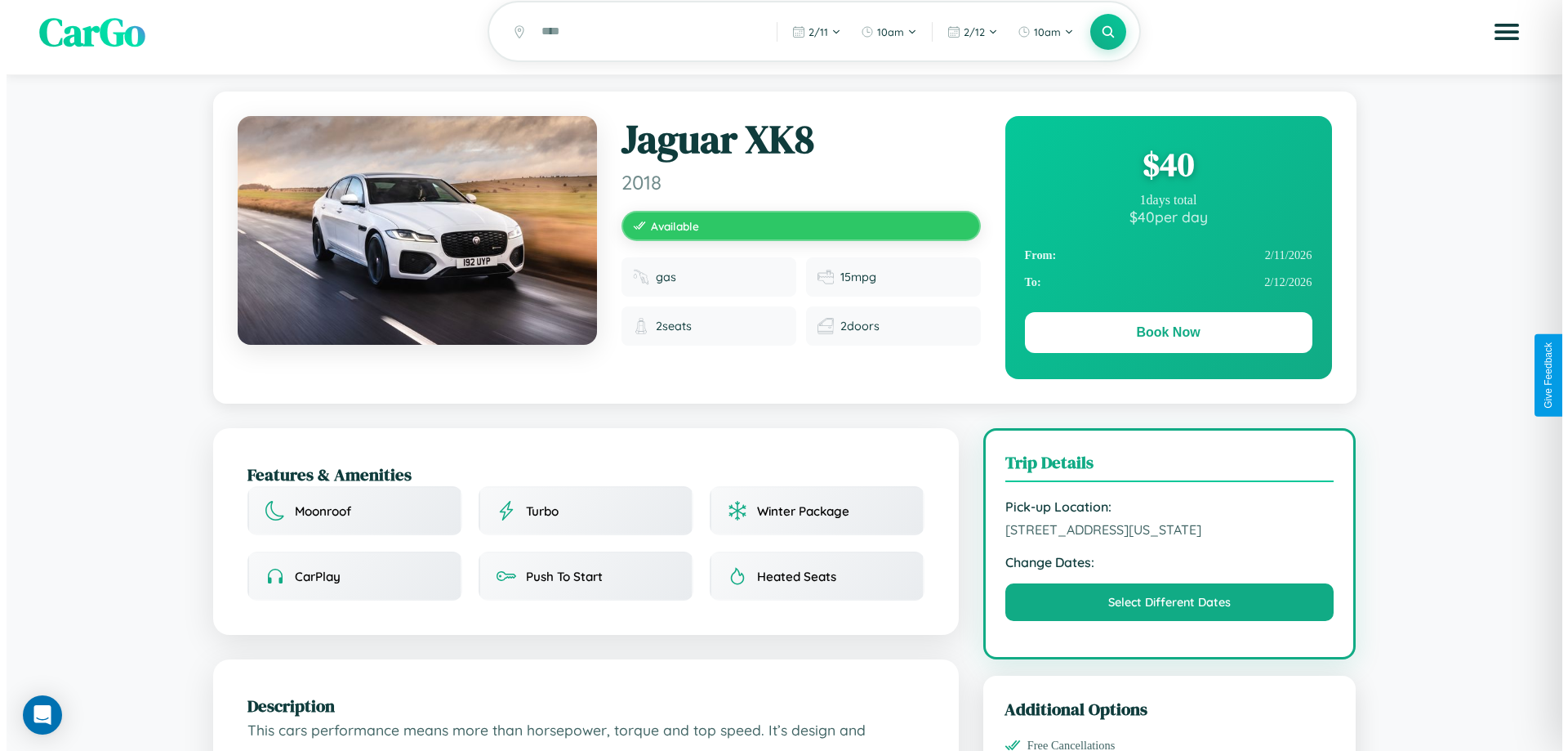
scroll to position [0, 0]
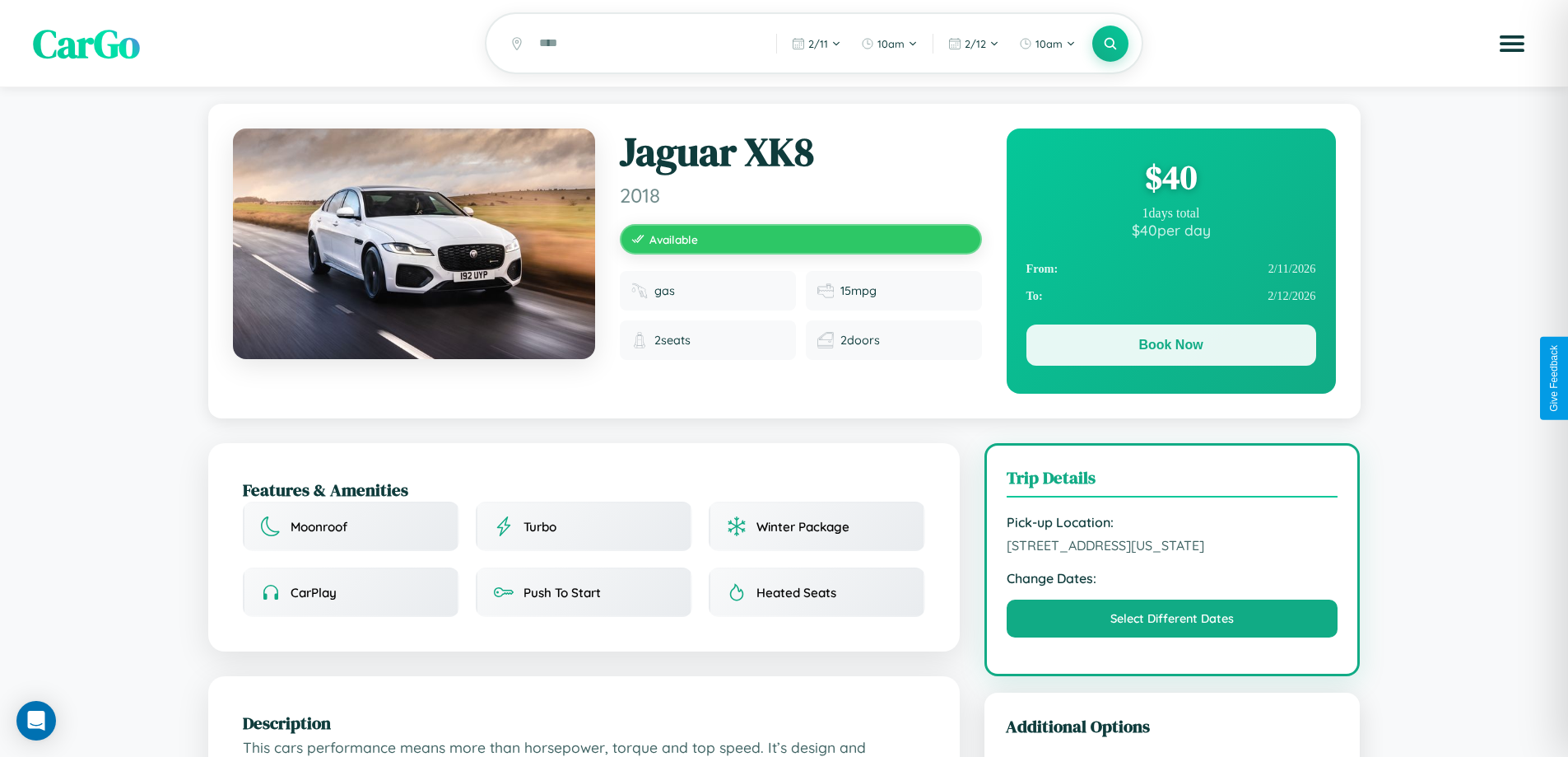
click at [1171, 349] on button "Book Now" at bounding box center [1171, 344] width 290 height 41
